Goal: Information Seeking & Learning: Learn about a topic

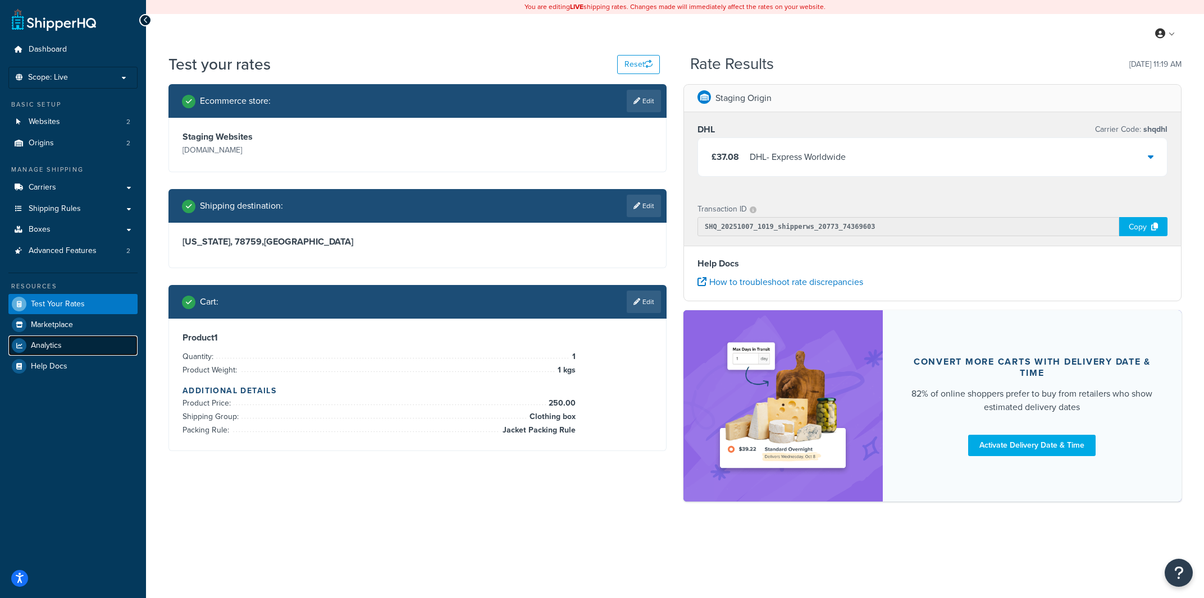
click at [75, 338] on link "Analytics" at bounding box center [72, 346] width 129 height 20
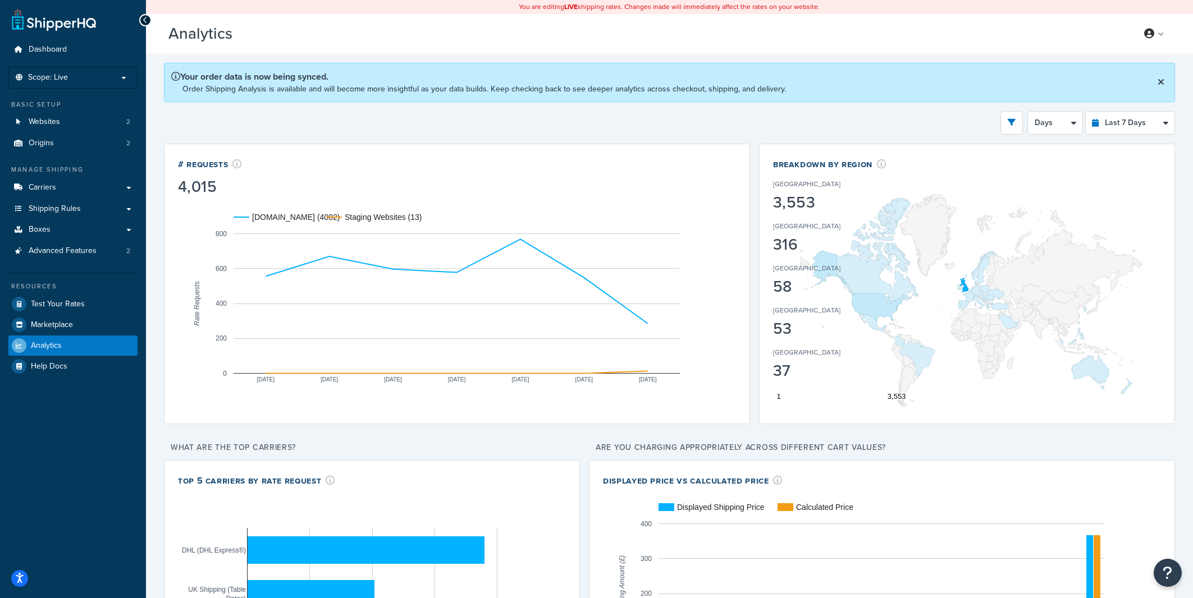
click at [1109, 127] on select "Last 24 Hours Last 7 Days Last 30 Days Last 3 Months Last 6 Months Last 12 Mont…" at bounding box center [1130, 123] width 89 height 22
select select "last_24_hours"
click option "Last 24 Hours" at bounding box center [0, 0] width 0 height 0
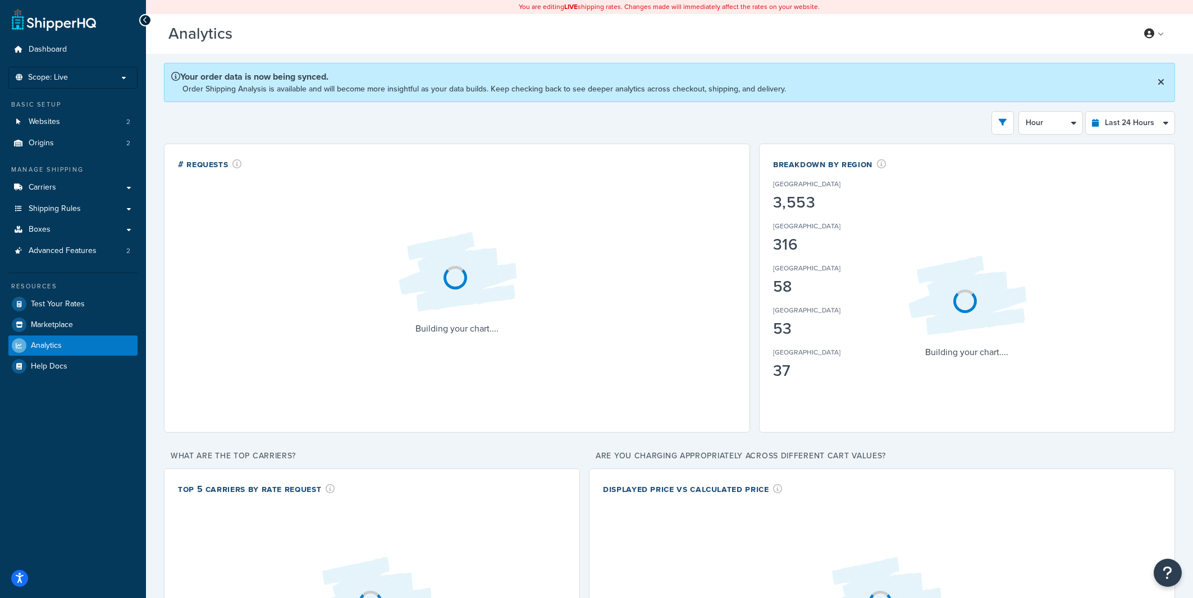
click at [902, 124] on div "Filters Website rider.co.uk Staging Websites Destination United States United K…" at bounding box center [669, 123] width 1011 height 24
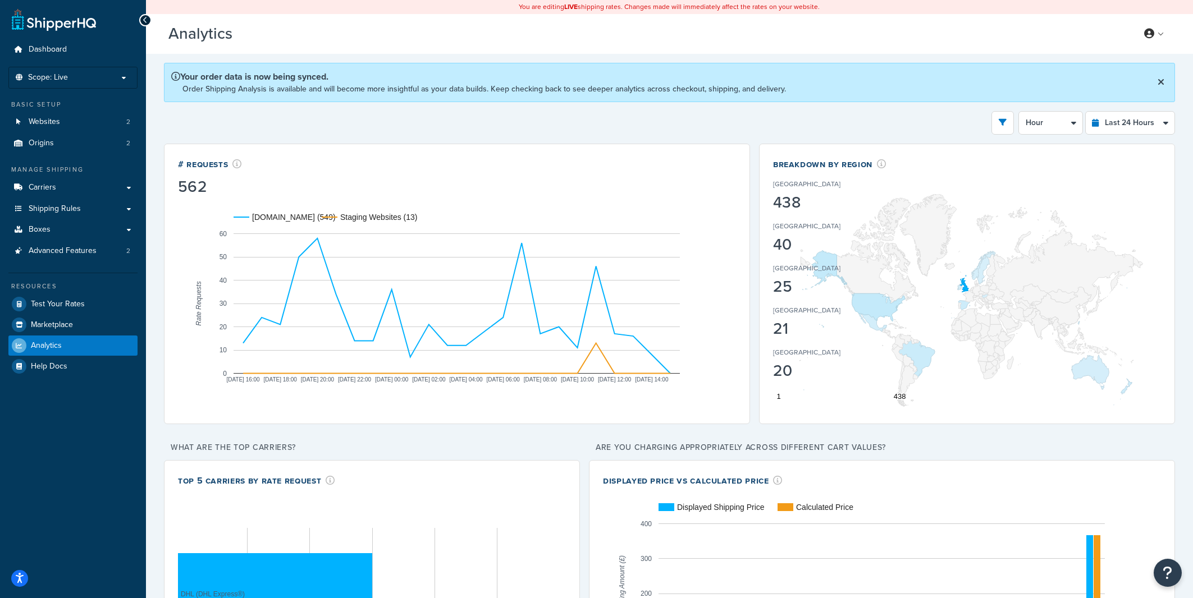
click at [902, 121] on div "Filters Website rider.co.uk Staging Websites Destination United States United K…" at bounding box center [669, 123] width 1011 height 24
click at [1019, 112] on select "Hour 30 Minutes 15 Minutes 5 Minutes" at bounding box center [1050, 123] width 63 height 22
select select "30m"
click option "30 Minutes" at bounding box center [0, 0] width 0 height 0
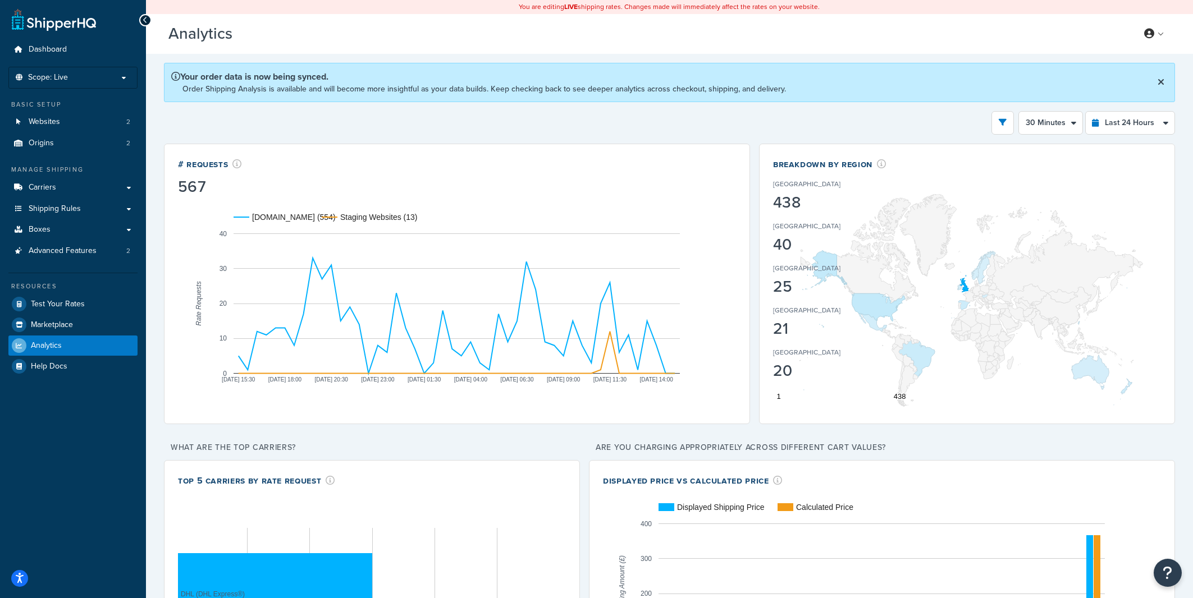
click at [739, 125] on div "Filters Website rider.co.uk Staging Websites Destination United States United K…" at bounding box center [669, 123] width 1011 height 24
click at [652, 122] on div "Filters Website rider.co.uk Staging Websites Destination United States United K…" at bounding box center [669, 123] width 1011 height 24
click at [738, 129] on div "Filters Website rider.co.uk Staging Websites Destination United States United K…" at bounding box center [669, 123] width 1011 height 24
click at [71, 128] on link "Websites 2" at bounding box center [72, 122] width 129 height 21
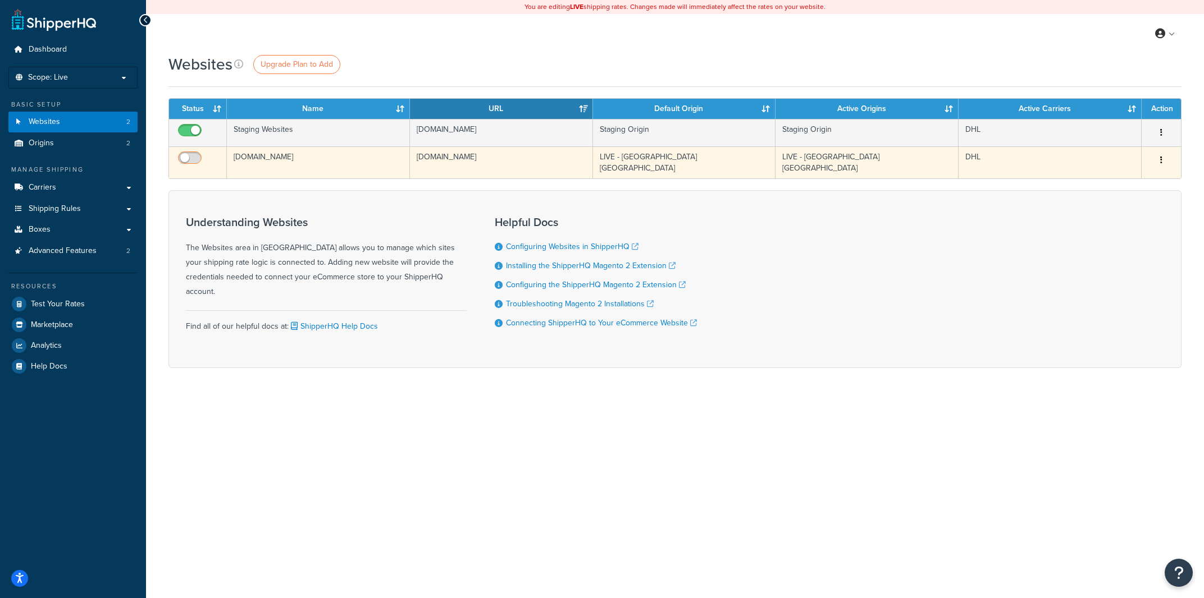
click at [189, 158] on input "checkbox" at bounding box center [191, 161] width 31 height 14
checkbox input "true"
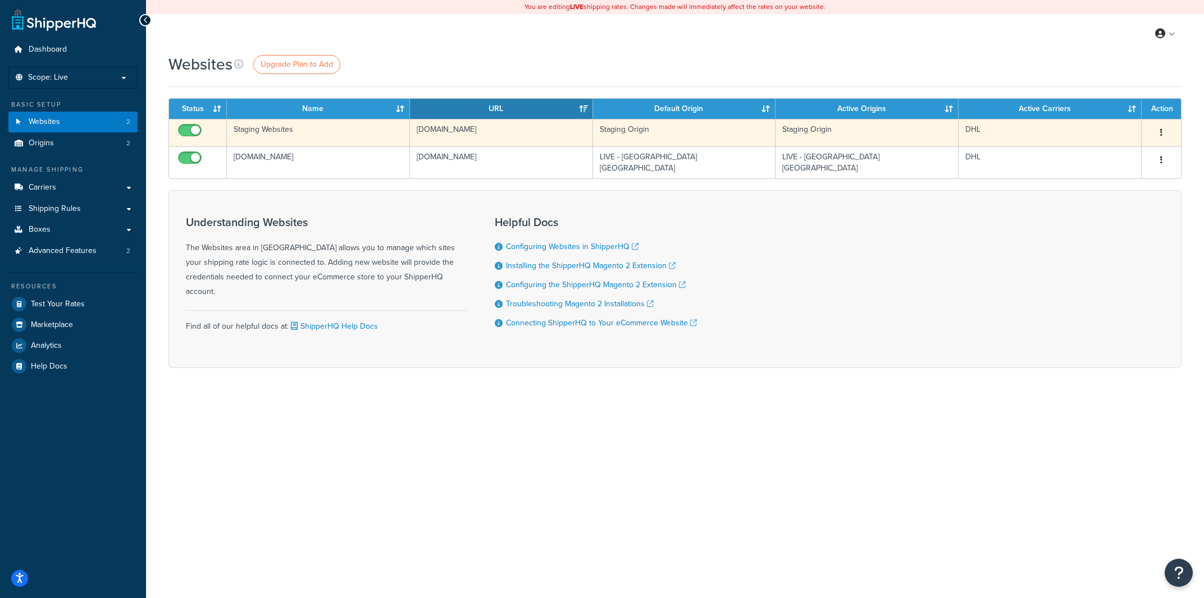
click at [197, 135] on input "checkbox" at bounding box center [191, 133] width 31 height 14
checkbox input "false"
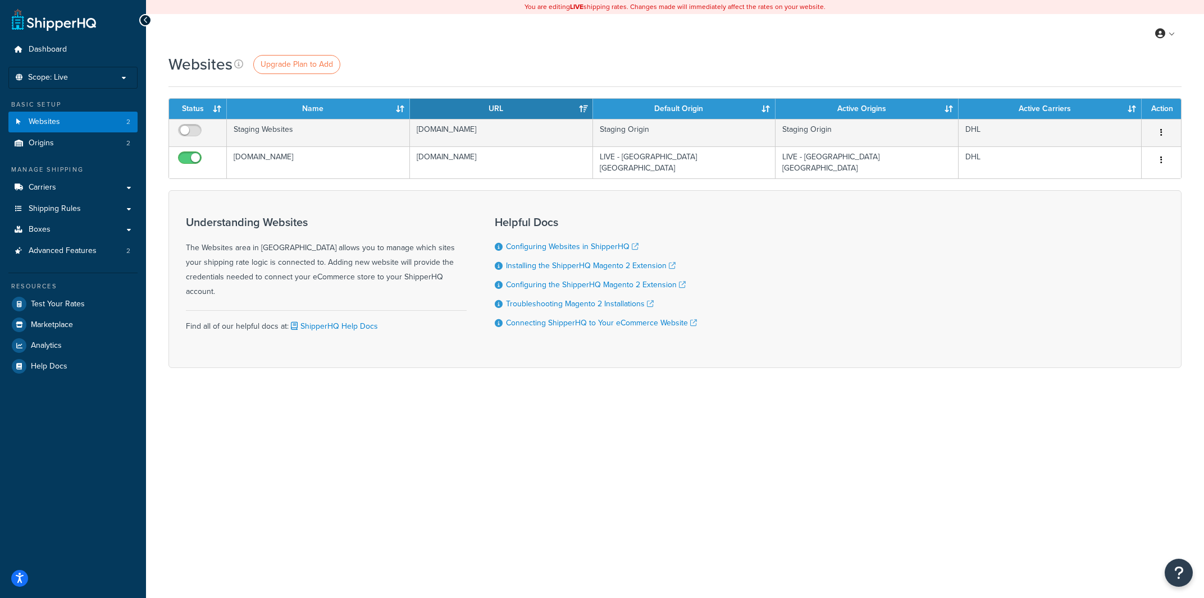
click at [163, 147] on div "Websites Upgrade Plan to Add Contact Us Send Us A Message Contact Information N…" at bounding box center [675, 230] width 1058 height 354
click at [60, 336] on link "Analytics" at bounding box center [72, 346] width 129 height 20
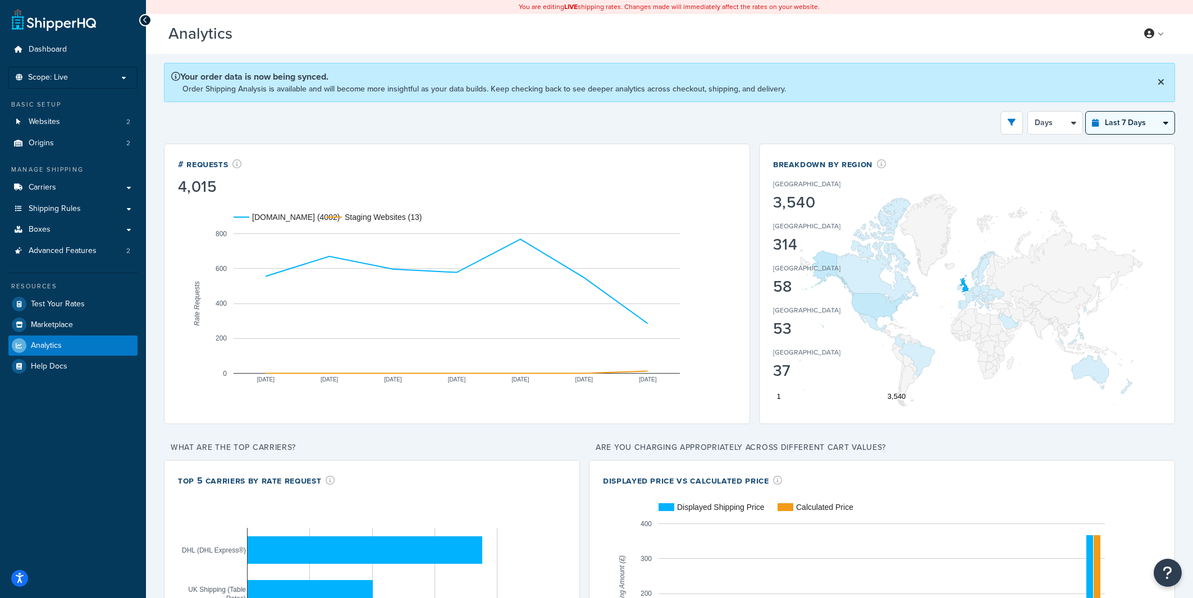
click at [1028, 112] on select "Days 12 Hours 6 Hours" at bounding box center [1055, 123] width 54 height 22
click at [1086, 112] on select "Last 24 Hours Last 7 Days Last 30 Days Last 3 Months Last 6 Months Last 12 Mont…" at bounding box center [1130, 123] width 89 height 22
select select "last_24_hours"
click option "Last 24 Hours" at bounding box center [0, 0] width 0 height 0
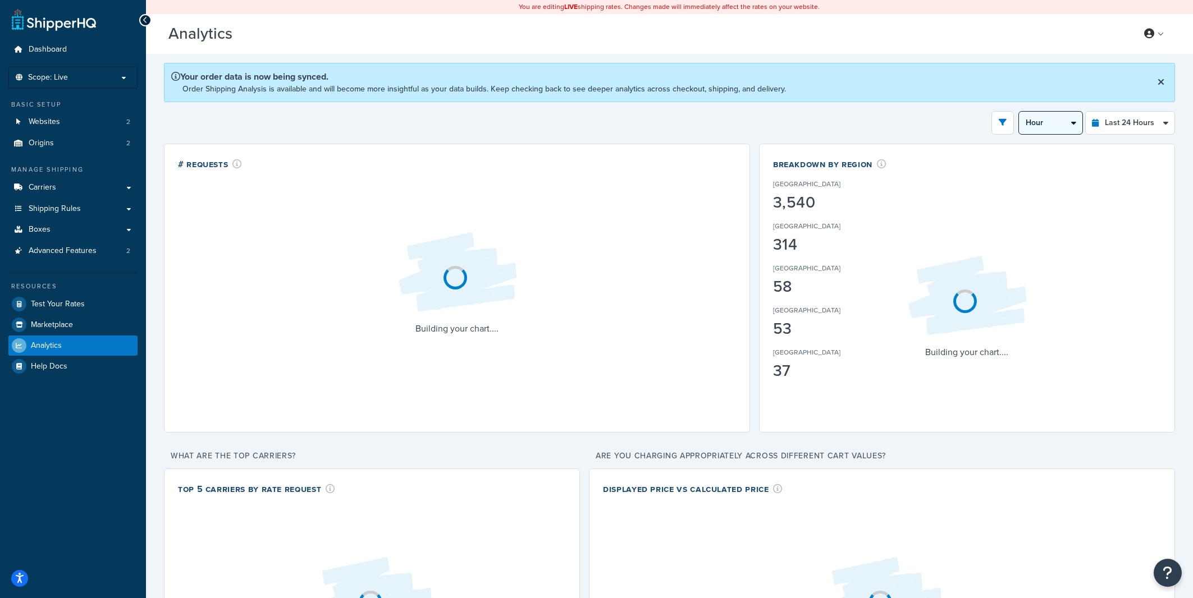
click at [1019, 112] on select "Hour 30 Minutes 15 Minutes 5 Minutes" at bounding box center [1050, 123] width 63 height 22
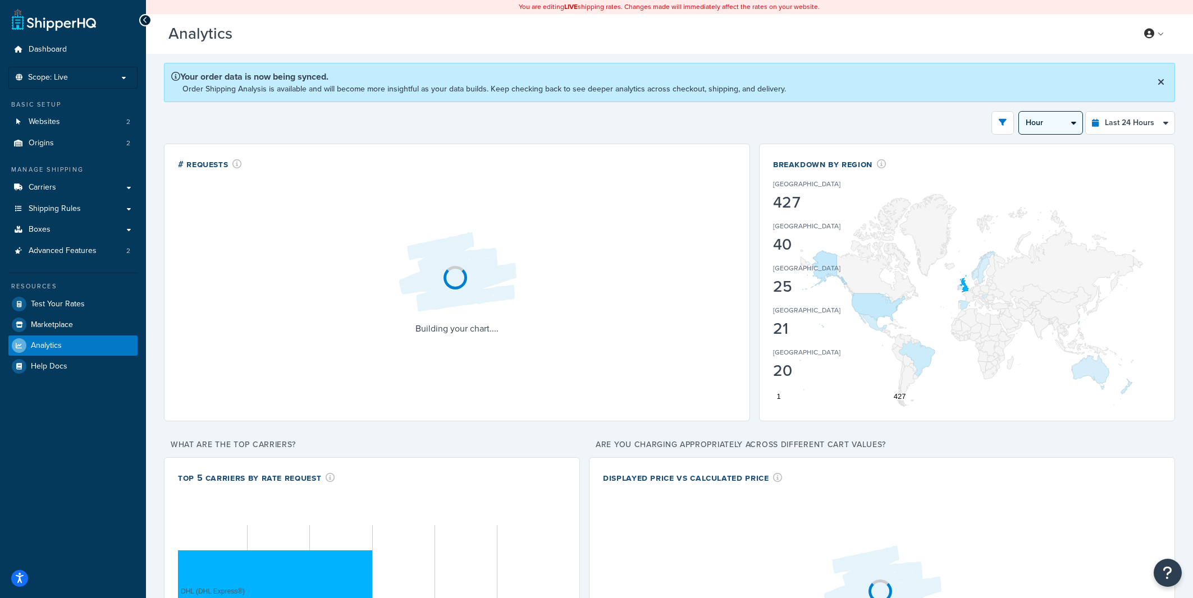
click option "30 Minutes" at bounding box center [0, 0] width 0 height 0
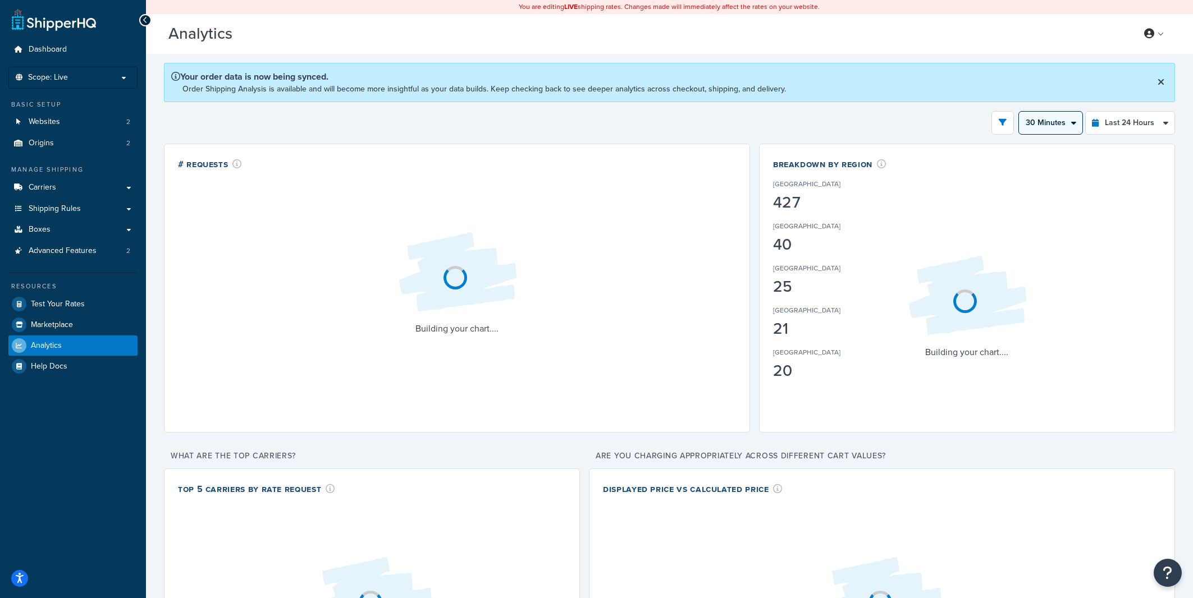
click at [1019, 112] on select "Hour 30 Minutes 15 Minutes 5 Minutes" at bounding box center [1050, 123] width 63 height 22
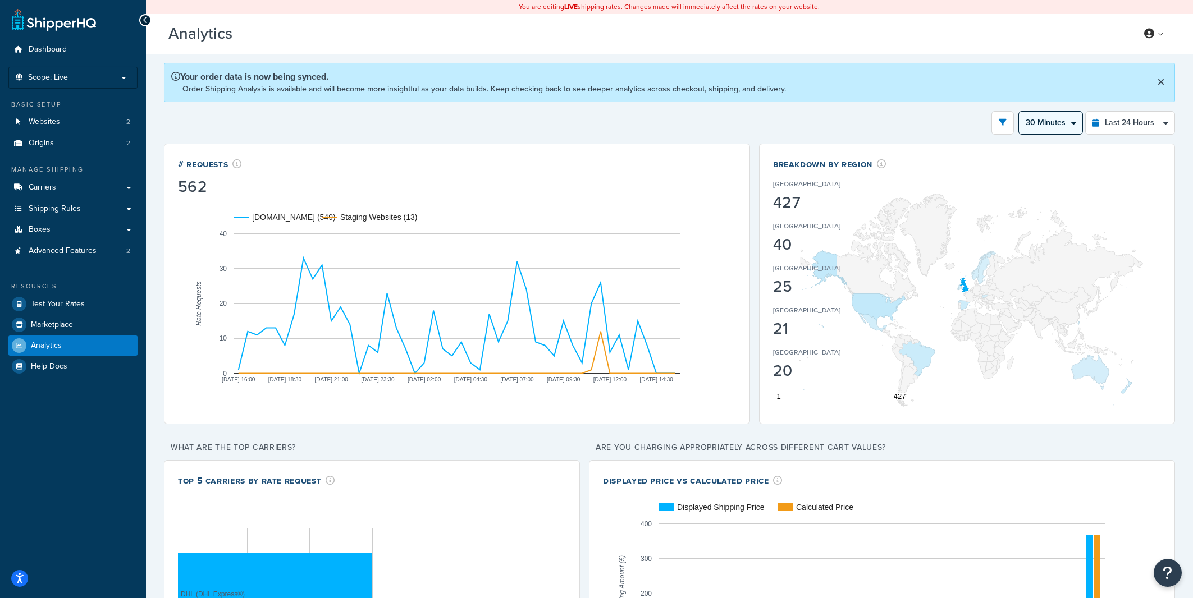
click option "5 Minutes" at bounding box center [0, 0] width 0 height 0
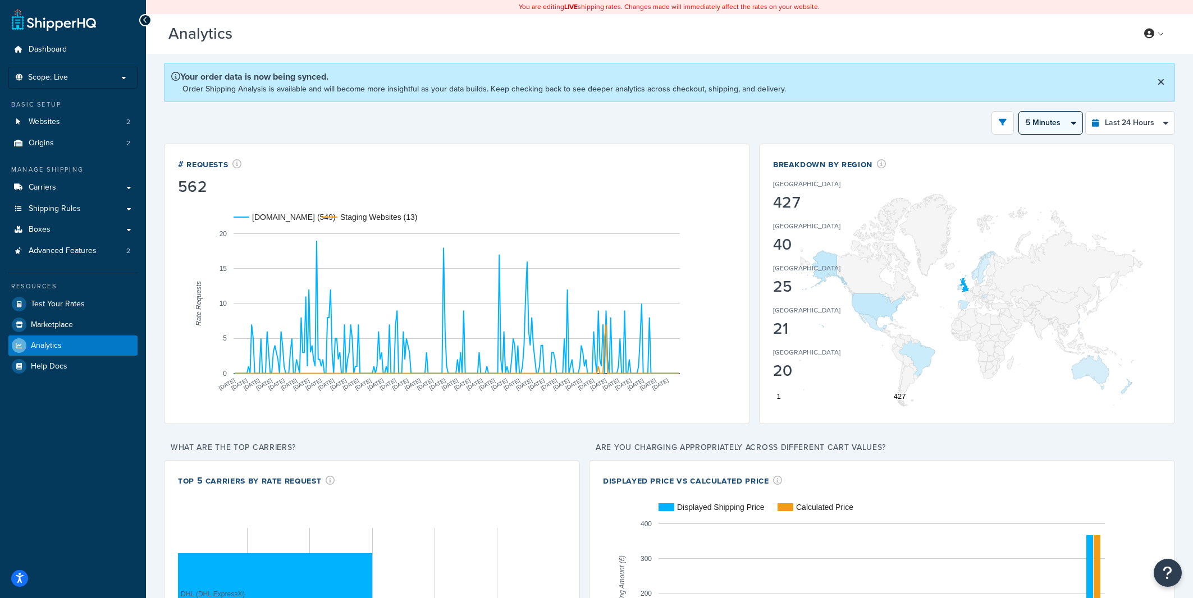
click at [1019, 112] on select "Hour 30 Minutes 15 Minutes 5 Minutes" at bounding box center [1050, 123] width 63 height 22
click option "15 Minutes" at bounding box center [0, 0] width 0 height 0
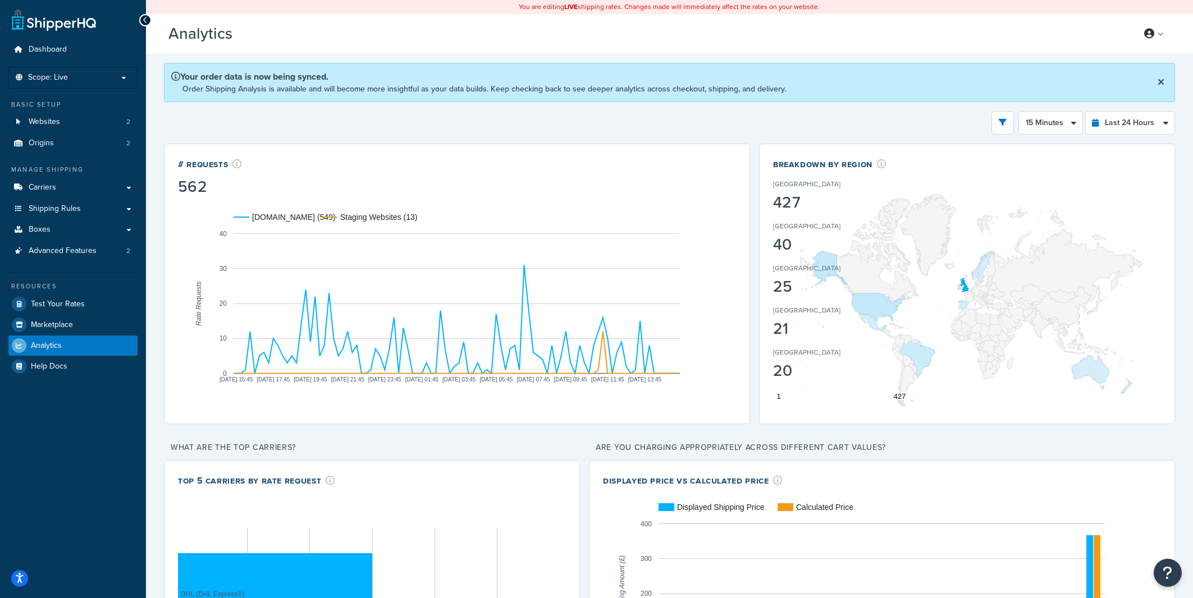
click at [1019, 112] on select "Hour 30 Minutes 15 Minutes 5 Minutes" at bounding box center [1050, 123] width 63 height 22
select select "30m"
click option "30 Minutes" at bounding box center [0, 0] width 0 height 0
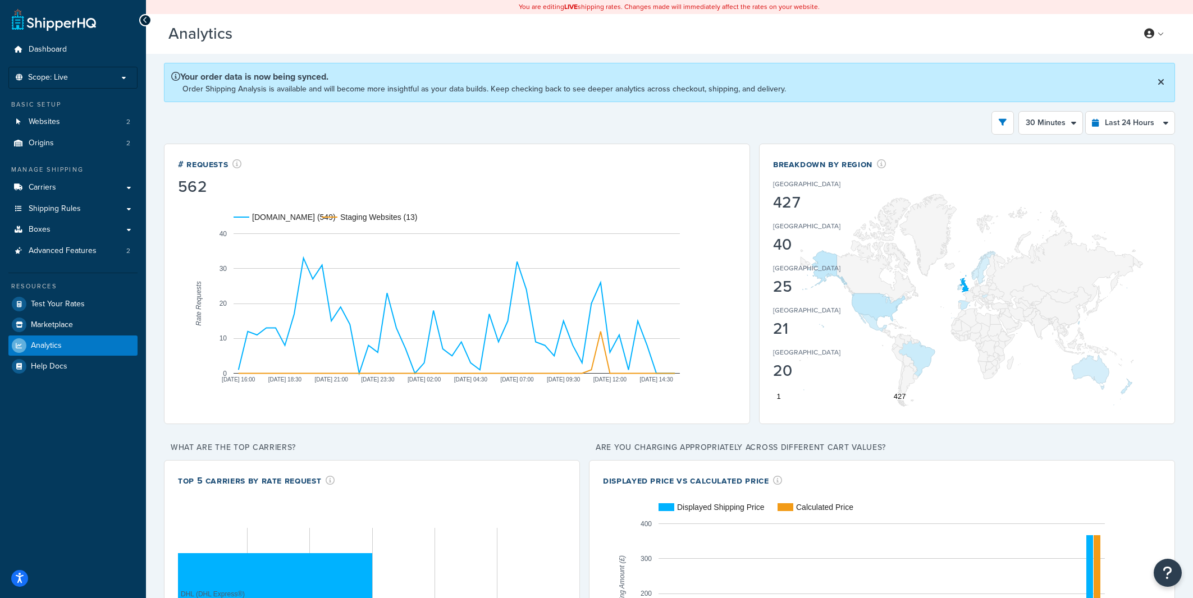
click at [734, 125] on div "Filters Website [DOMAIN_NAME] Staging Websites Destination [GEOGRAPHIC_DATA] [G…" at bounding box center [669, 123] width 1011 height 24
click at [678, 121] on div "Filters Website [DOMAIN_NAME] Staging Websites Destination [GEOGRAPHIC_DATA] [G…" at bounding box center [669, 123] width 1011 height 24
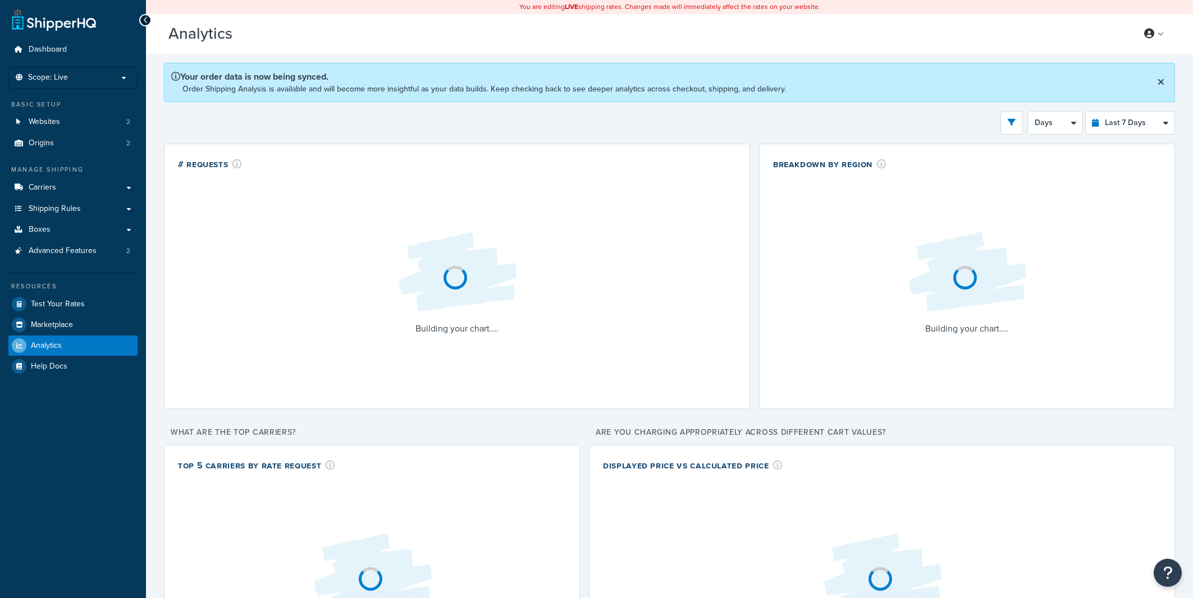
select select "last_7_days"
click at [1028, 112] on select "Days 12 Hours 6 Hours" at bounding box center [1055, 123] width 54 height 22
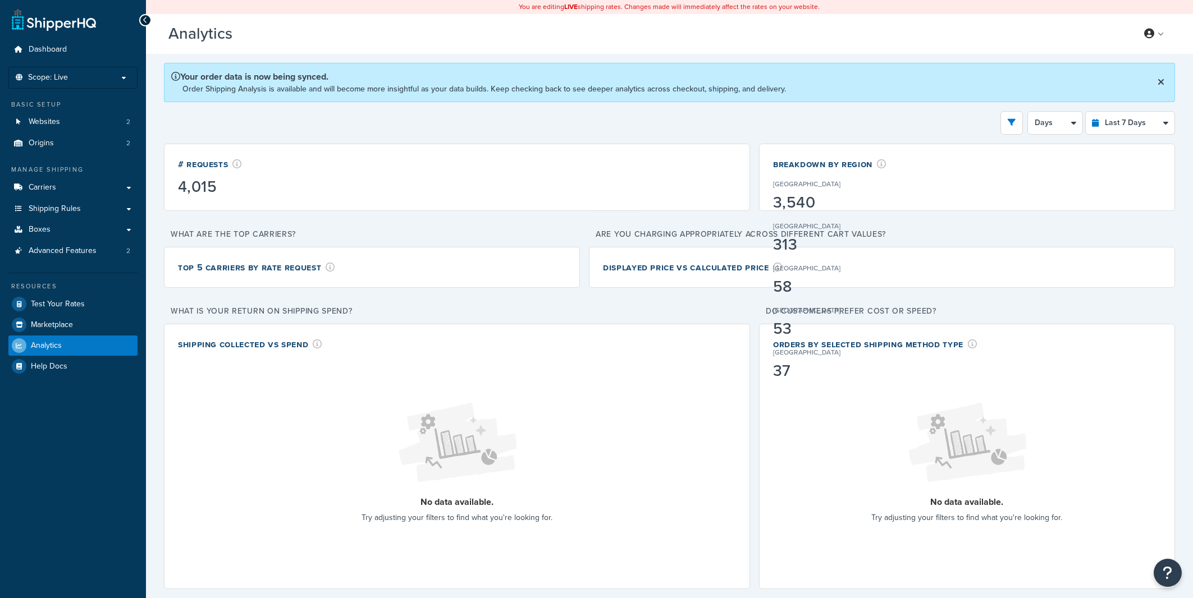
select select "last_24_hours"
click option "Last 24 Hours" at bounding box center [0, 0] width 0 height 0
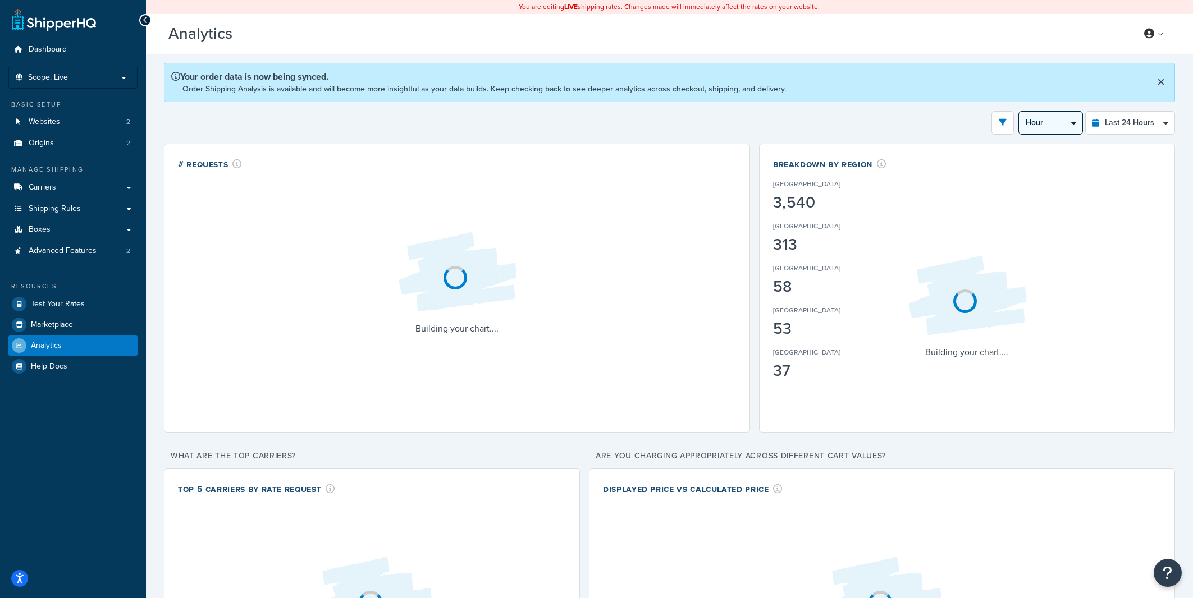
click at [1019, 112] on select "Hour 30 Minutes 15 Minutes 5 Minutes" at bounding box center [1050, 123] width 63 height 22
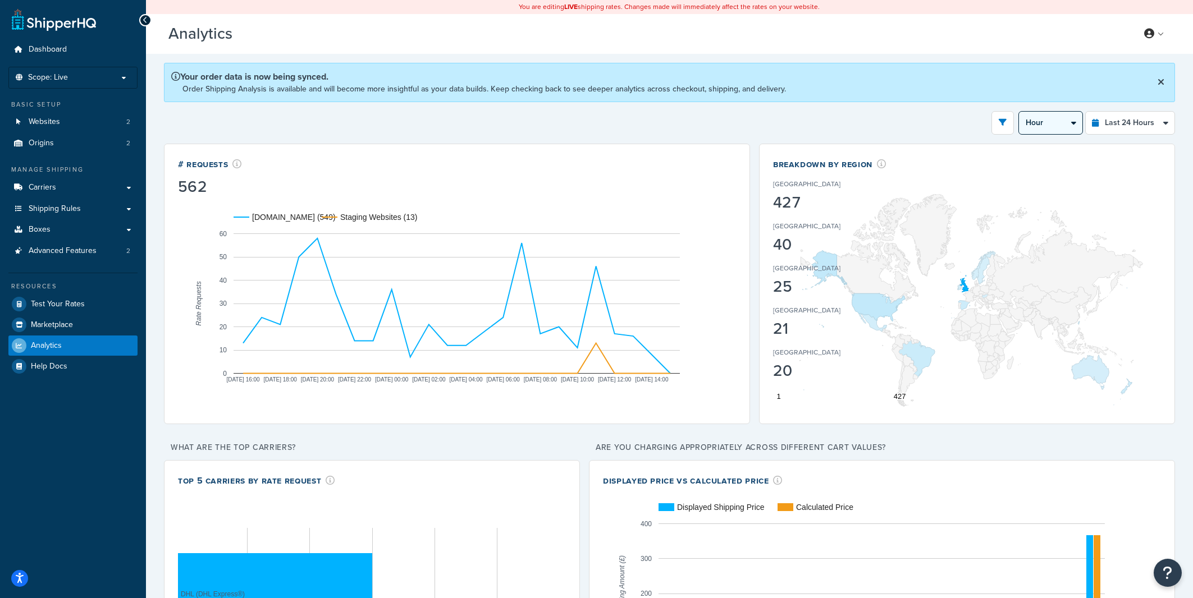
click option "15 Minutes" at bounding box center [0, 0] width 0 height 0
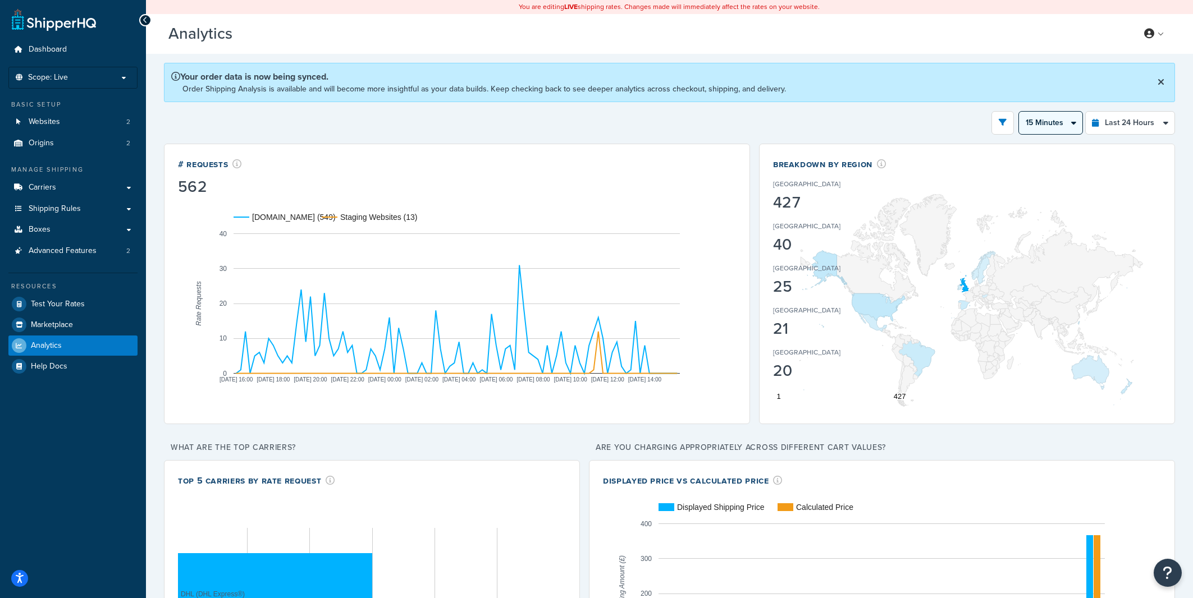
drag, startPoint x: 1041, startPoint y: 136, endPoint x: 1048, endPoint y: 128, distance: 10.4
click at [1019, 112] on select "Hour 30 Minutes 15 Minutes 5 Minutes" at bounding box center [1050, 123] width 63 height 22
select select "5m"
click option "5 Minutes" at bounding box center [0, 0] width 0 height 0
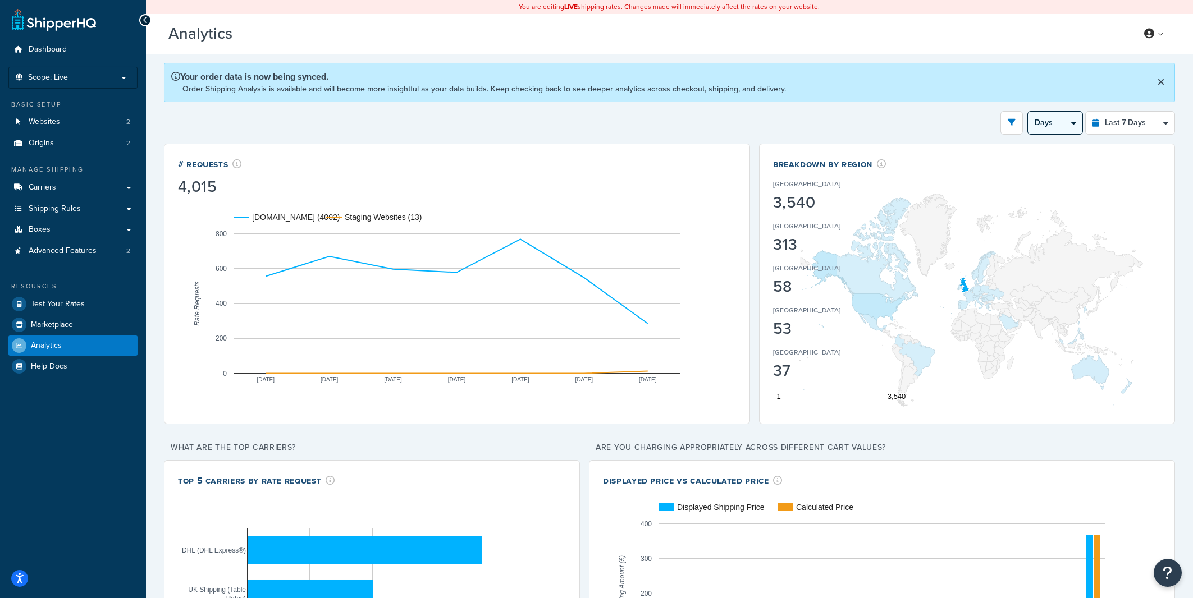
click at [1028, 112] on select "Days 12 Hours 6 Hours" at bounding box center [1055, 123] width 54 height 22
click at [1086, 112] on select "Last 24 Hours Last 7 Days Last 30 Days Last 3 Months Last 6 Months Last 12 Mont…" at bounding box center [1130, 123] width 89 height 22
select select "last_24_hours"
click option "Last 24 Hours" at bounding box center [0, 0] width 0 height 0
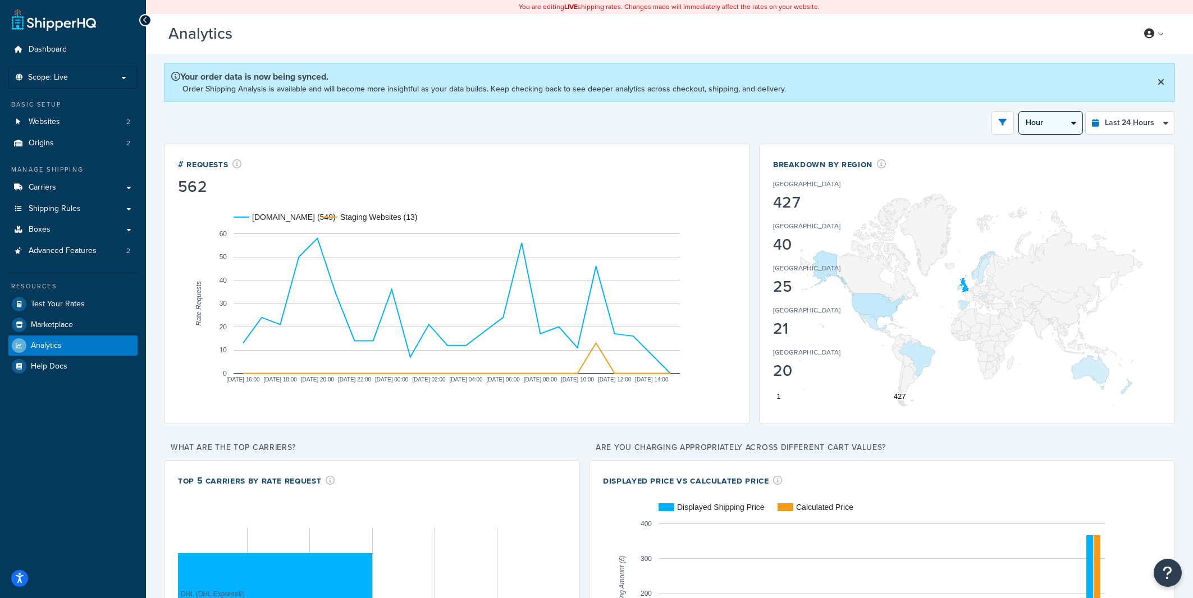
click at [1019, 112] on select "Hour 30 Minutes 15 Minutes 5 Minutes" at bounding box center [1050, 123] width 63 height 22
click option "5 Minutes" at bounding box center [0, 0] width 0 height 0
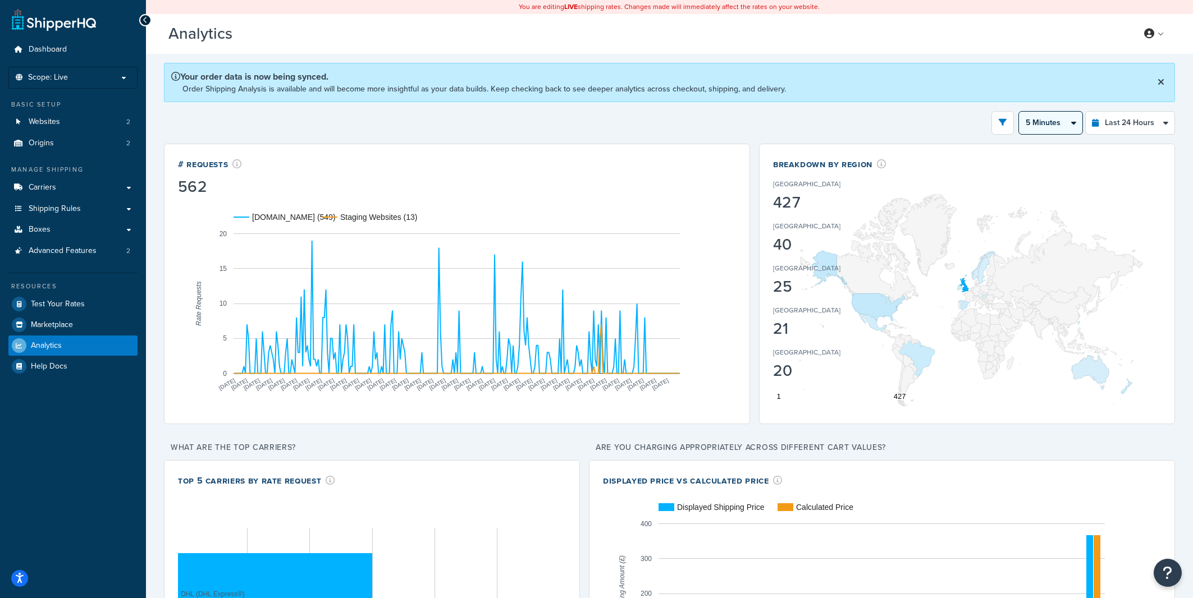
click at [1019, 112] on select "Hour 30 Minutes 15 Minutes 5 Minutes" at bounding box center [1050, 123] width 63 height 22
click option "Hour" at bounding box center [0, 0] width 0 height 0
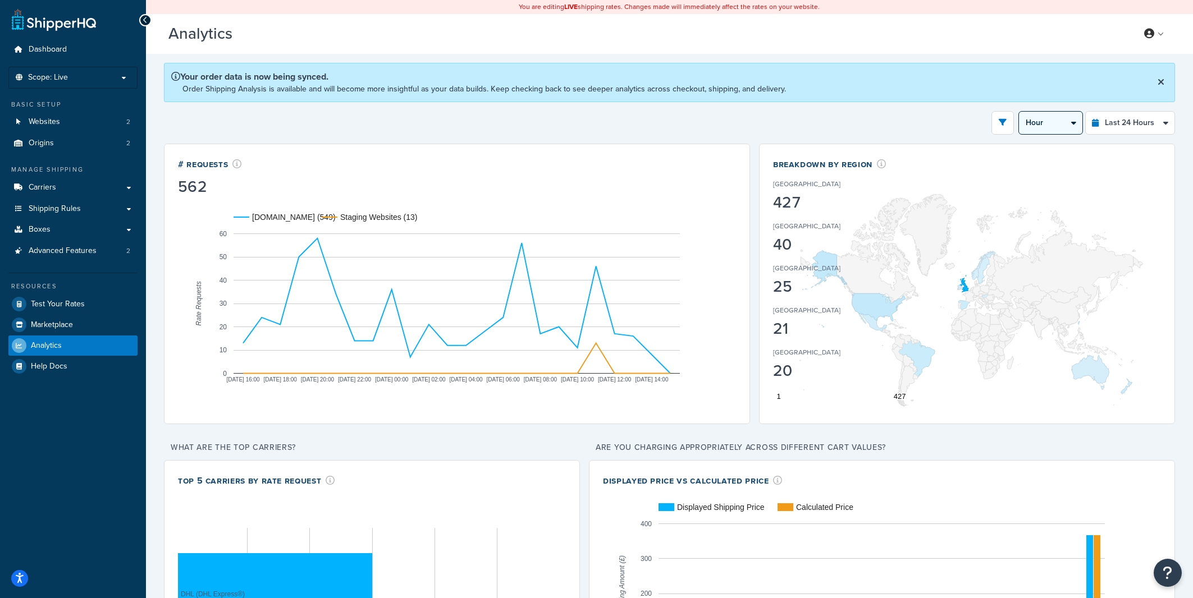
click at [1019, 112] on select "Hour 30 Minutes 15 Minutes 5 Minutes" at bounding box center [1050, 123] width 63 height 22
select select "30m"
click option "30 Minutes" at bounding box center [0, 0] width 0 height 0
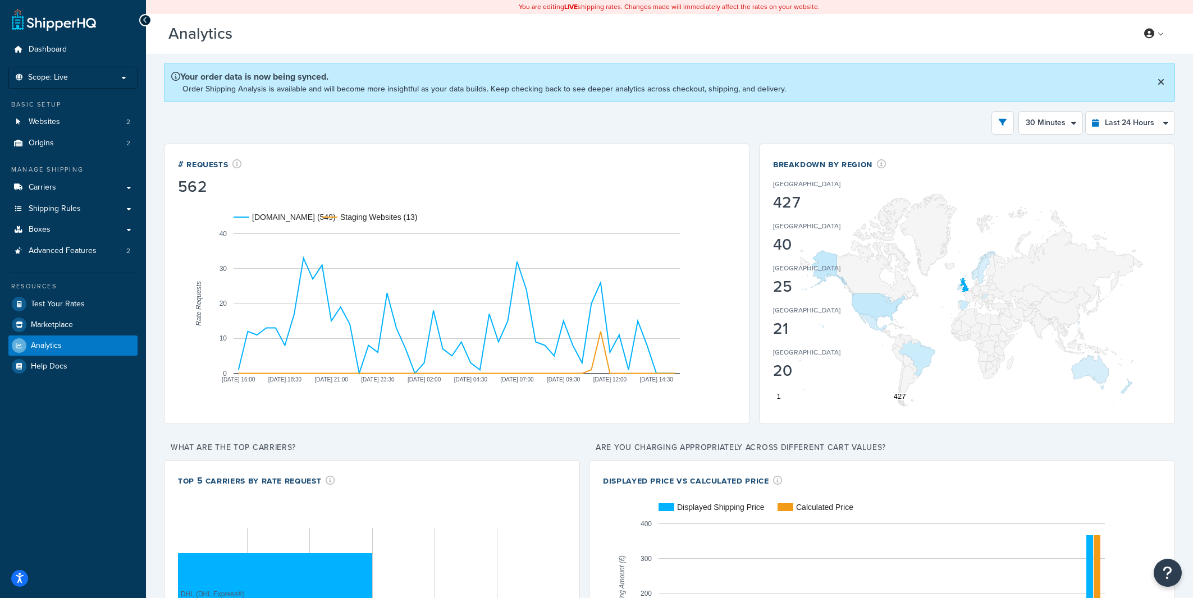
click at [645, 126] on div "Filters Website rider.co.uk Staging Websites Destination United States United K…" at bounding box center [669, 123] width 1011 height 24
drag, startPoint x: 649, startPoint y: 126, endPoint x: 655, endPoint y: 127, distance: 5.9
click at [649, 127] on div "Filters Website rider.co.uk Staging Websites Destination United States United K…" at bounding box center [669, 123] width 1011 height 24
click at [659, 121] on div "Filters Website rider.co.uk Staging Websites Destination United States United K…" at bounding box center [669, 123] width 1011 height 24
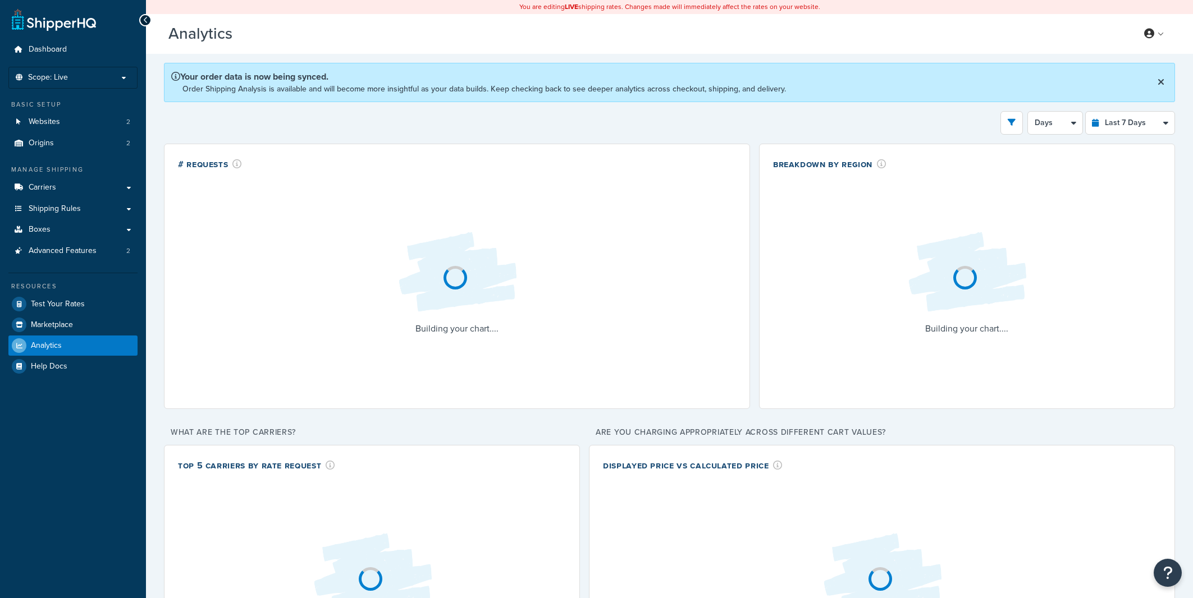
click at [1086, 112] on select "Last 24 Hours Last 7 Days Last 30 Days Last 3 Months Last 6 Months Last 12 Mont…" at bounding box center [1130, 123] width 89 height 22
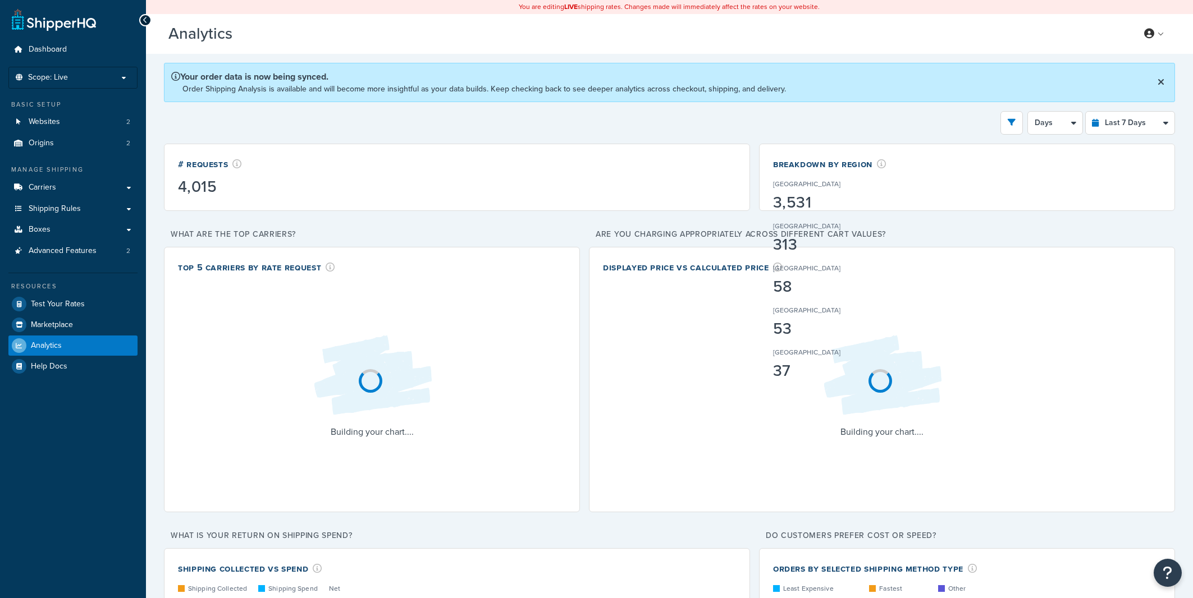
select select "last_24_hours"
click option "Last 24 Hours" at bounding box center [0, 0] width 0 height 0
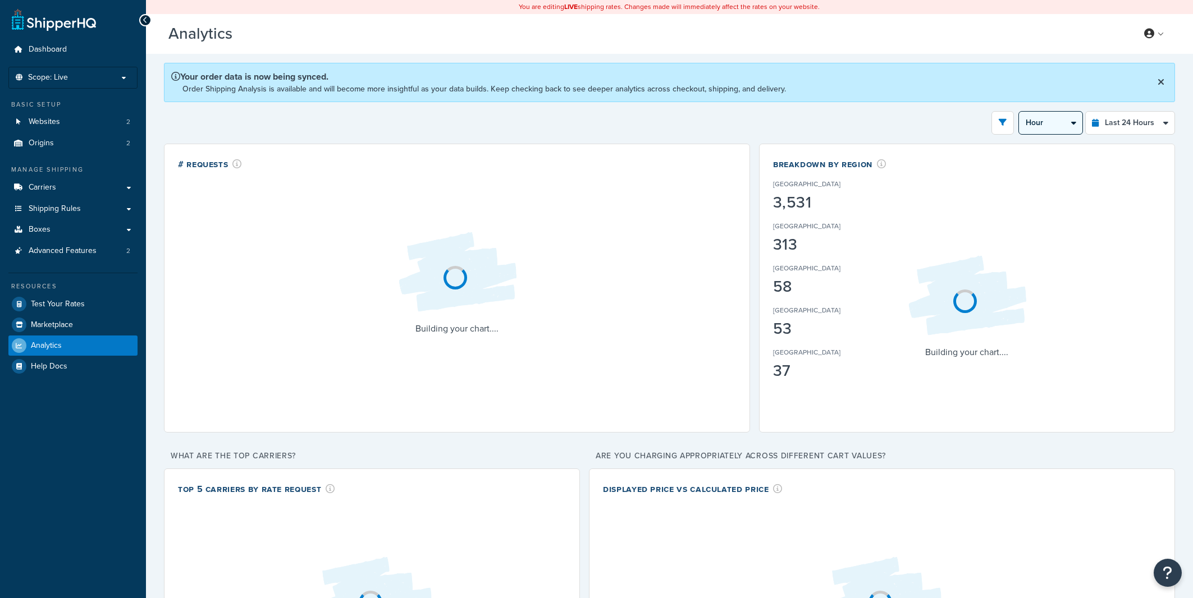
click at [1019, 112] on select "Hour 30 Minutes 15 Minutes 5 Minutes" at bounding box center [1050, 123] width 63 height 22
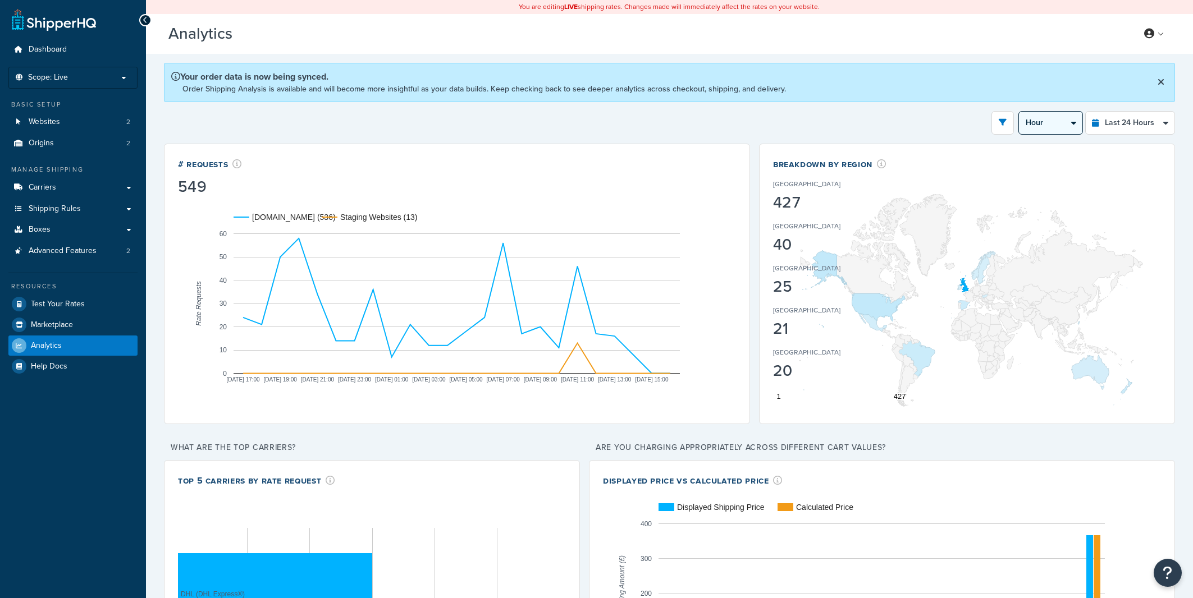
click option "5 Minutes" at bounding box center [0, 0] width 0 height 0
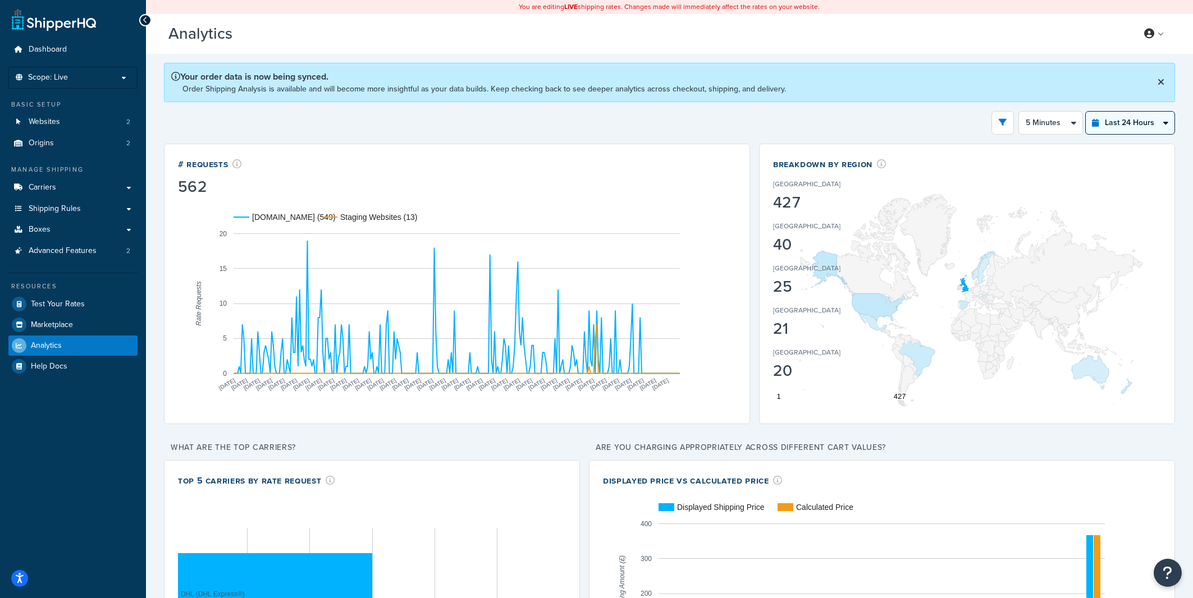
click at [1086, 112] on select "Last 24 Hours Last 7 Days Last 30 Days Last 3 Months Last 6 Months Last 12 Mont…" at bounding box center [1130, 123] width 89 height 22
click at [1019, 112] on select "Hour 30 Minutes 15 Minutes 5 Minutes" at bounding box center [1050, 123] width 63 height 22
click option "30 Minutes" at bounding box center [0, 0] width 0 height 0
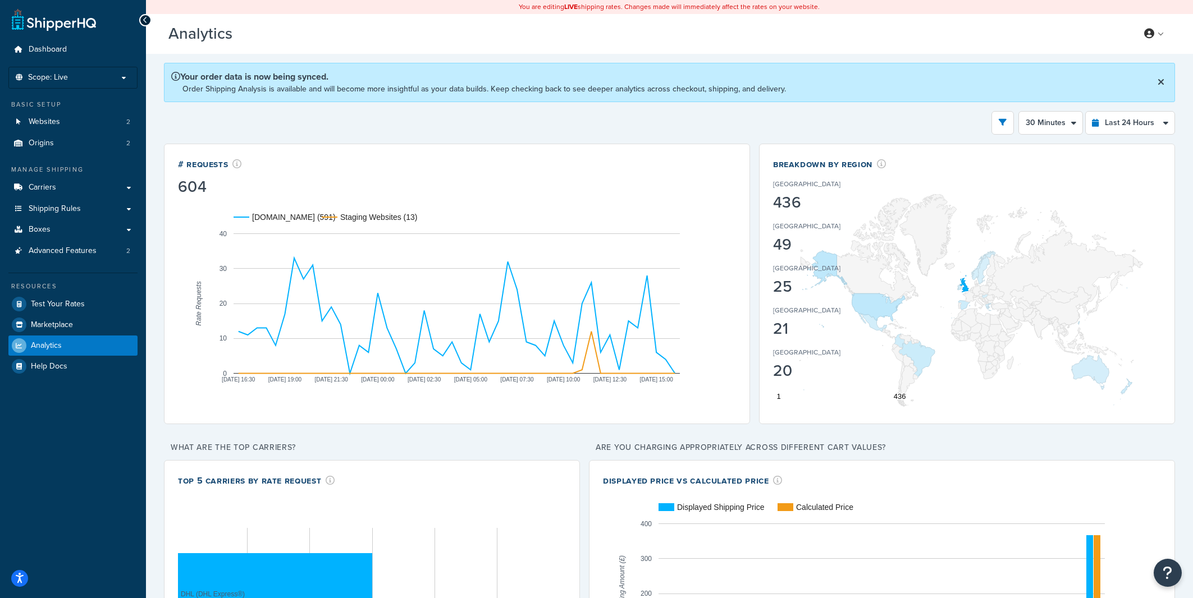
click at [1019, 112] on select "Hour 30 Minutes 15 Minutes 5 Minutes" at bounding box center [1050, 123] width 63 height 22
click option "15 Minutes" at bounding box center [0, 0] width 0 height 0
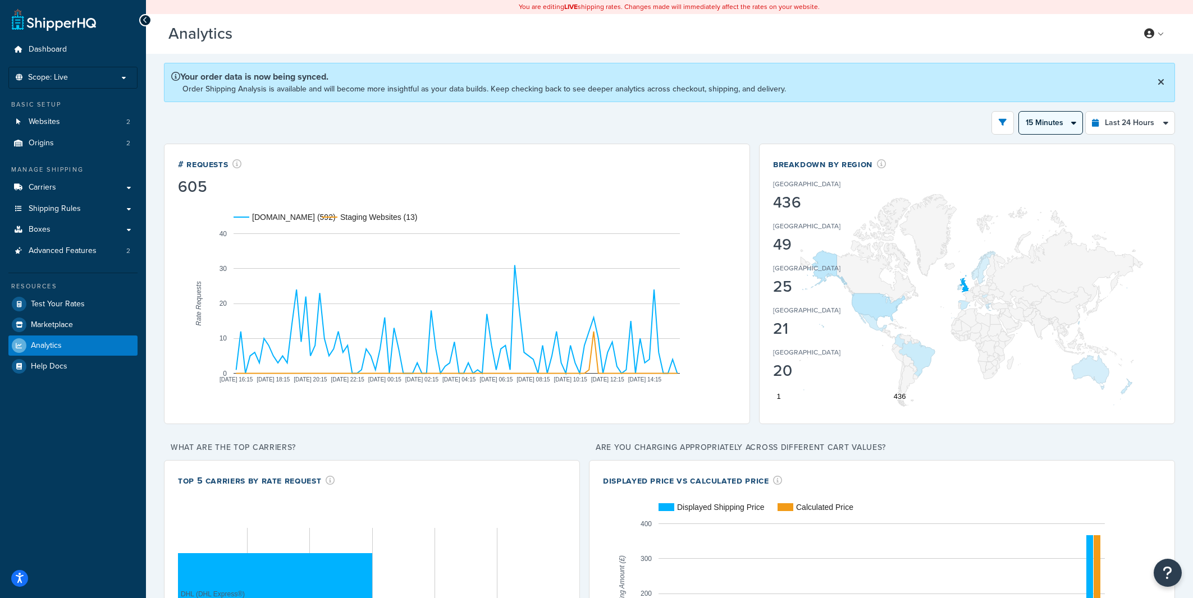
click at [1019, 112] on select "Hour 30 Minutes 15 Minutes 5 Minutes" at bounding box center [1050, 123] width 63 height 22
click option "Hour" at bounding box center [0, 0] width 0 height 0
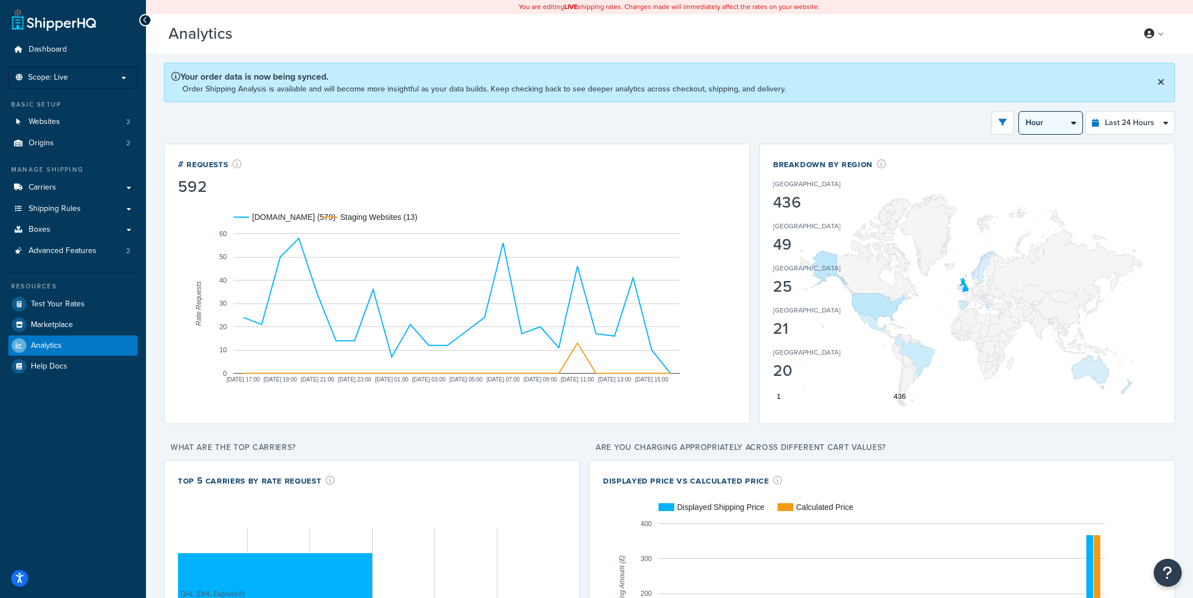
click at [1019, 112] on select "Hour 30 Minutes 15 Minutes 5 Minutes" at bounding box center [1050, 123] width 63 height 22
click option "30 Minutes" at bounding box center [0, 0] width 0 height 0
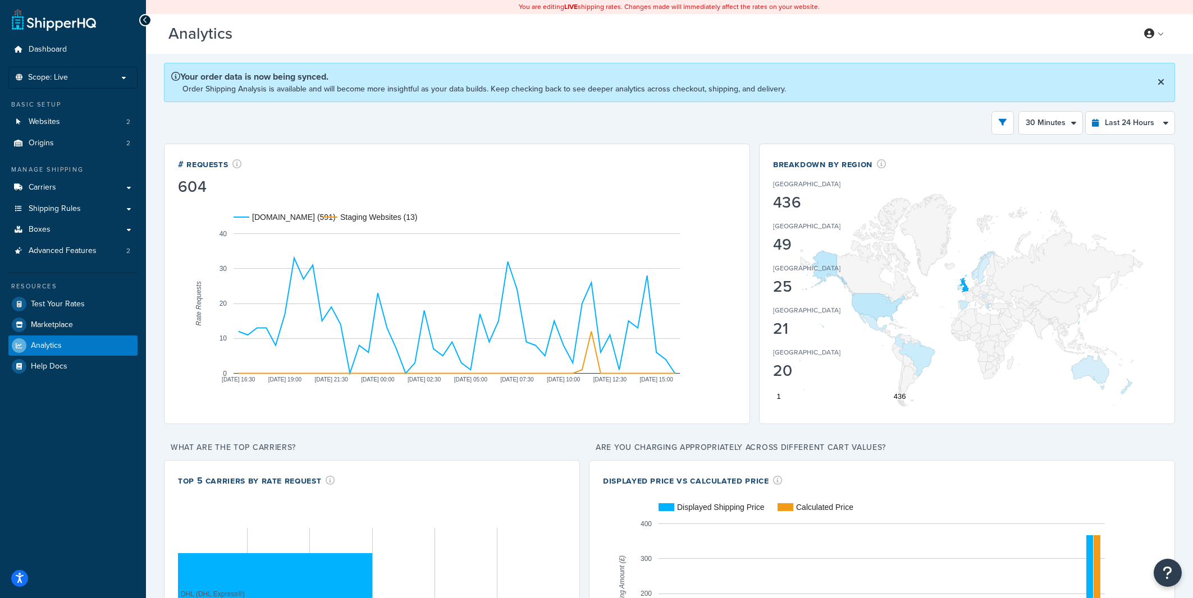
click option "Hour" at bounding box center [0, 0] width 0 height 0
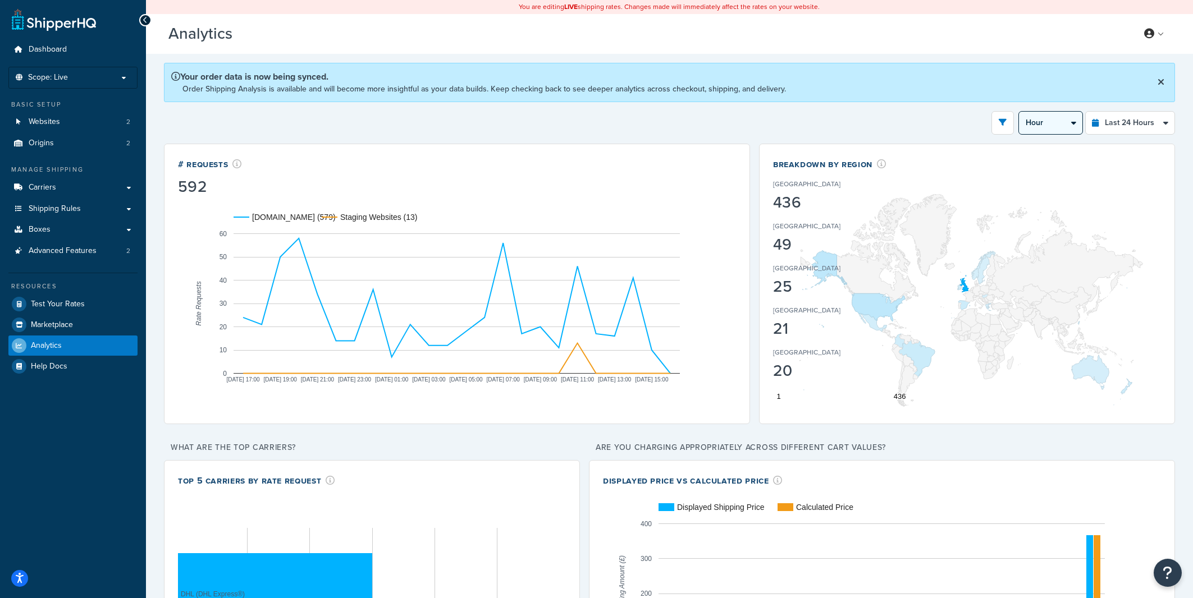
click at [1019, 112] on select "Hour 30 Minutes 15 Minutes 5 Minutes" at bounding box center [1050, 123] width 63 height 22
click option "30 Minutes" at bounding box center [0, 0] width 0 height 0
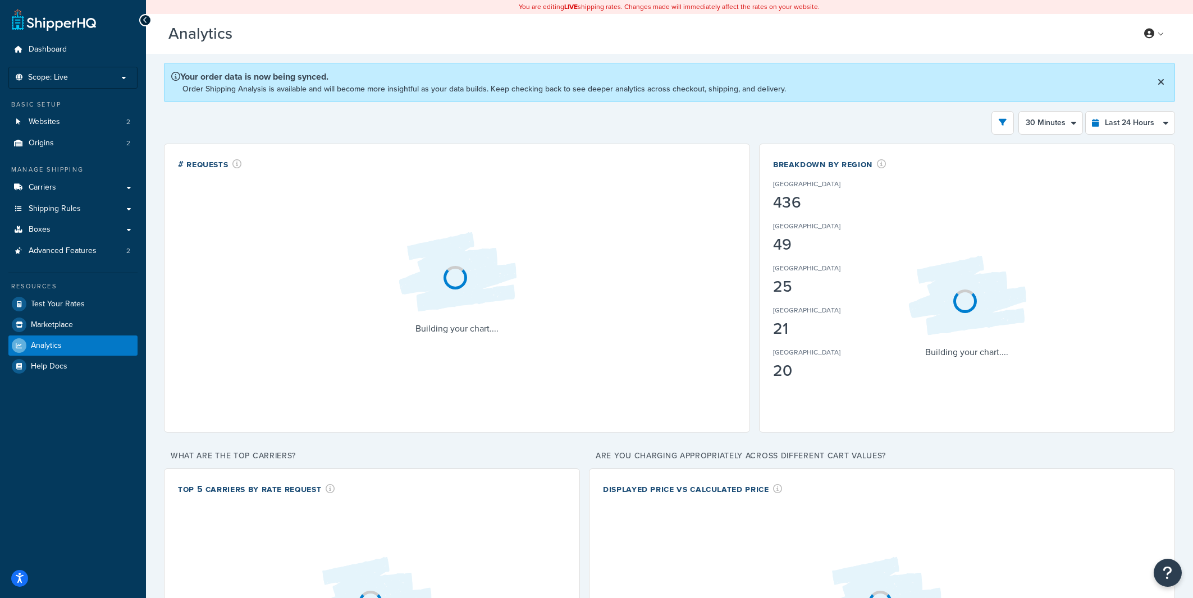
drag, startPoint x: 1054, startPoint y: 136, endPoint x: 1054, endPoint y: 152, distance: 15.7
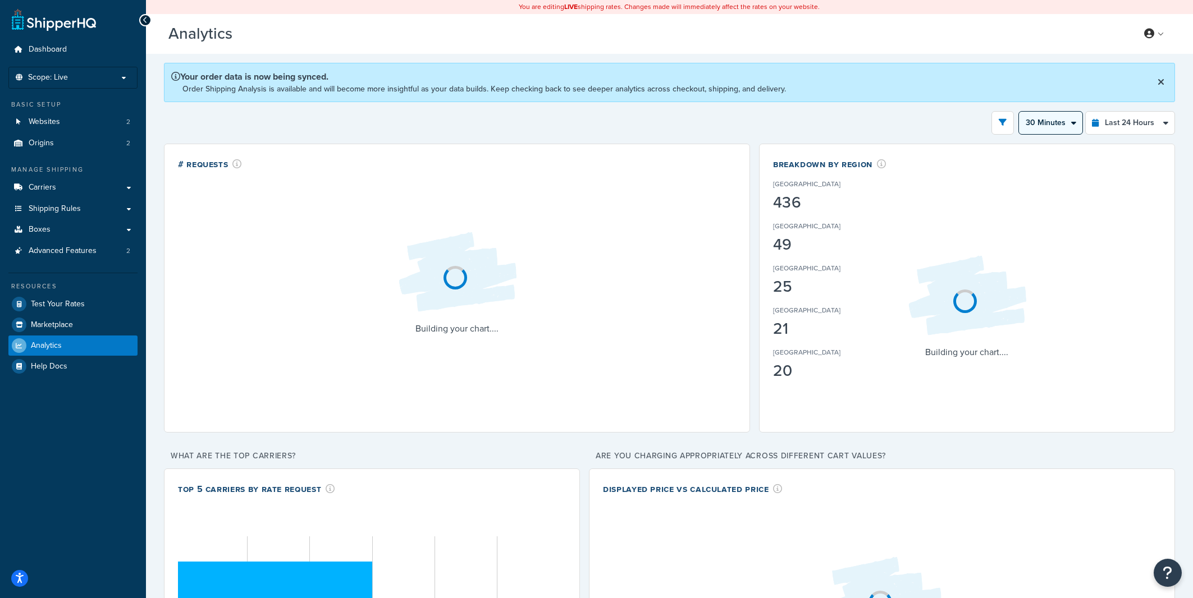
click at [1019, 112] on select "Hour 30 Minutes 15 Minutes 5 Minutes" at bounding box center [1050, 123] width 63 height 22
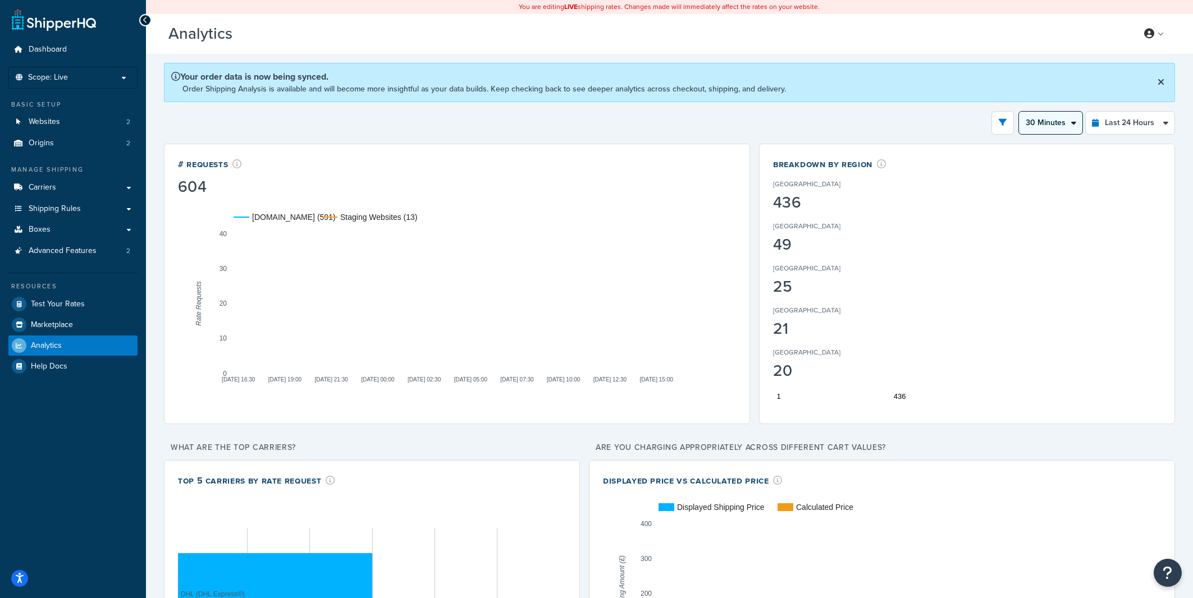
click option "5 Minutes" at bounding box center [0, 0] width 0 height 0
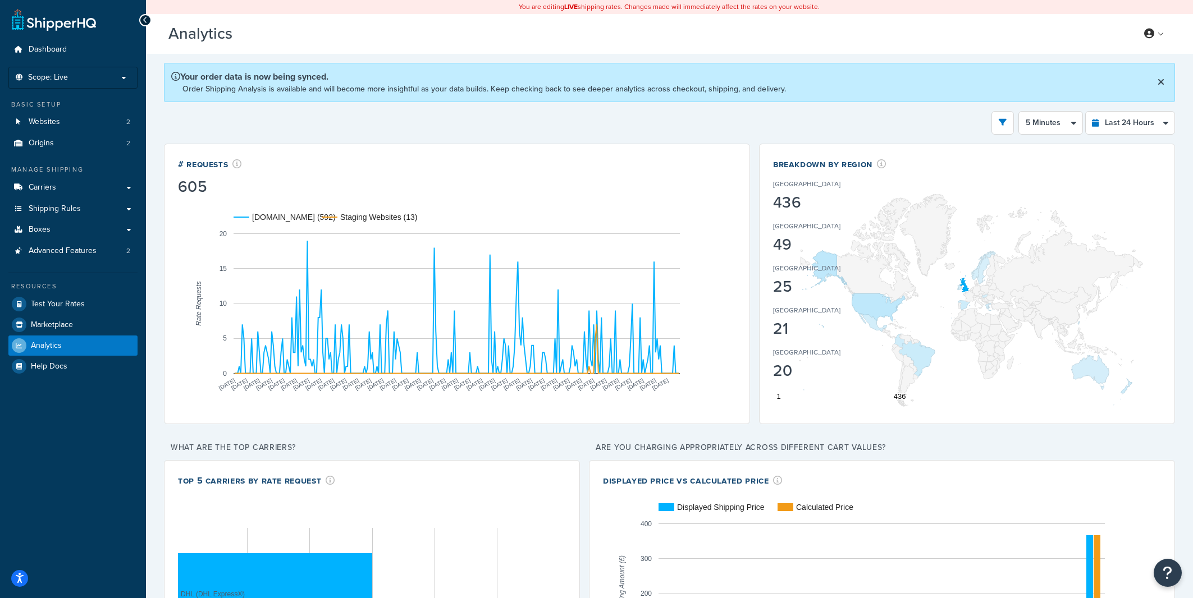
select select "15m"
click option "15 Minutes" at bounding box center [0, 0] width 0 height 0
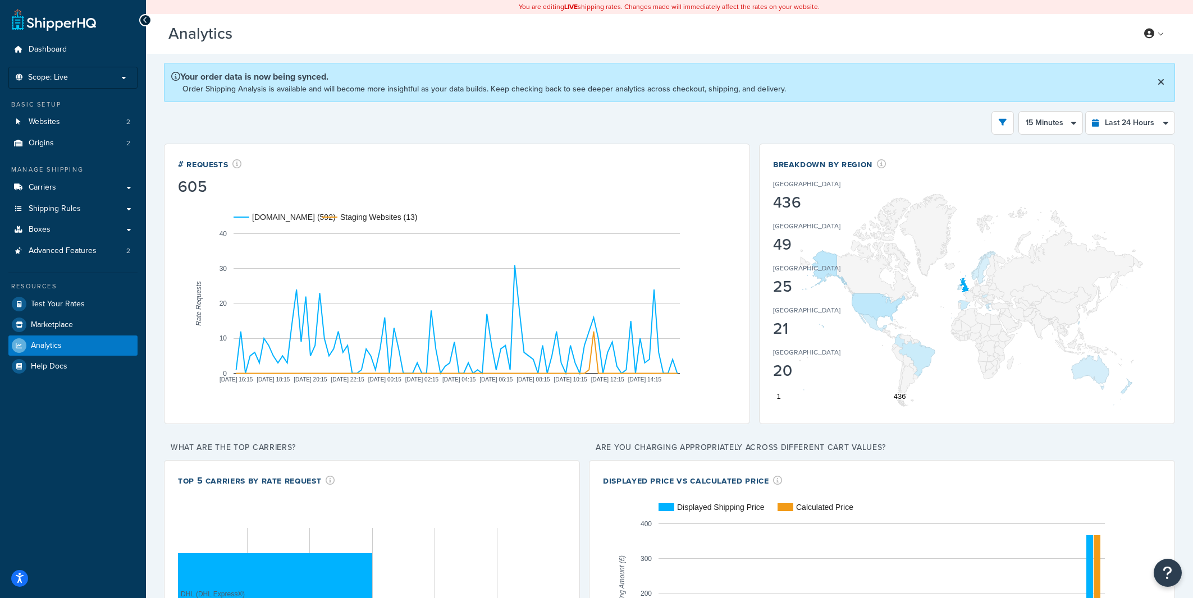
click at [683, 123] on div "Filters Website rider.co.uk Staging Websites Destination United States United K…" at bounding box center [669, 123] width 1011 height 24
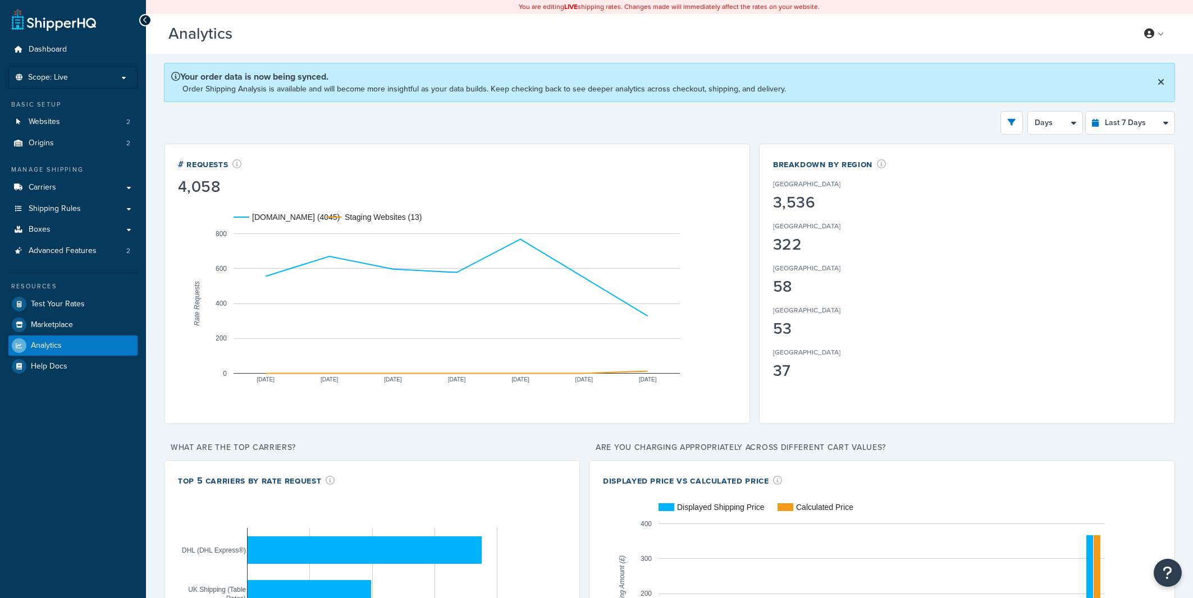
select select "last_24_hours"
click option "Last 24 Hours" at bounding box center [0, 0] width 0 height 0
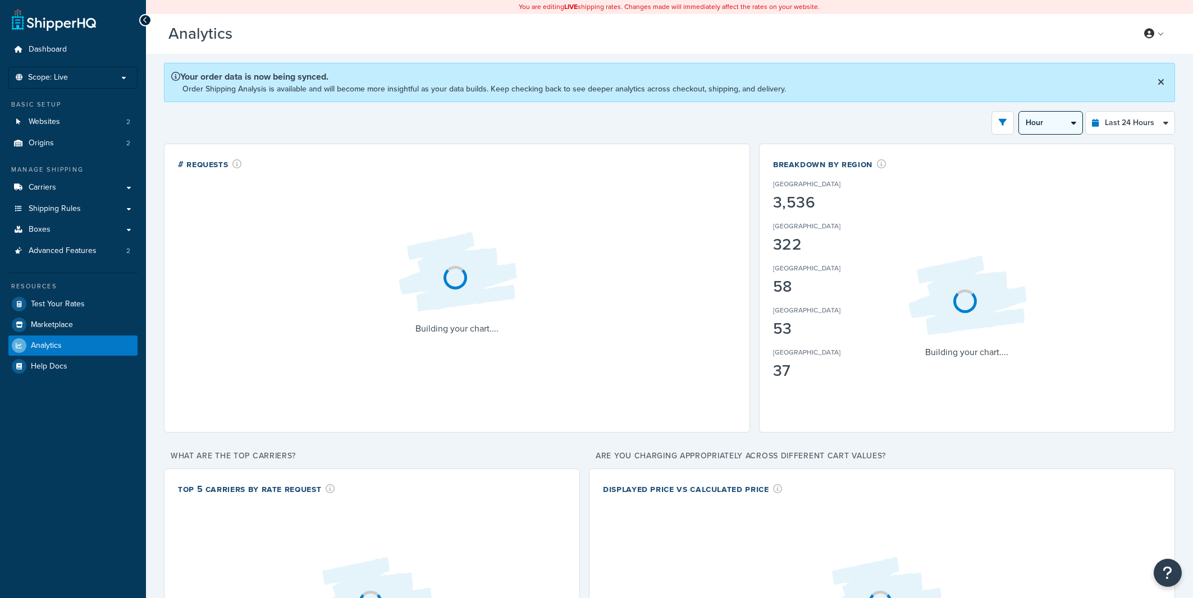
click at [1019, 112] on select "Hour 30 Minutes 15 Minutes 5 Minutes" at bounding box center [1050, 123] width 63 height 22
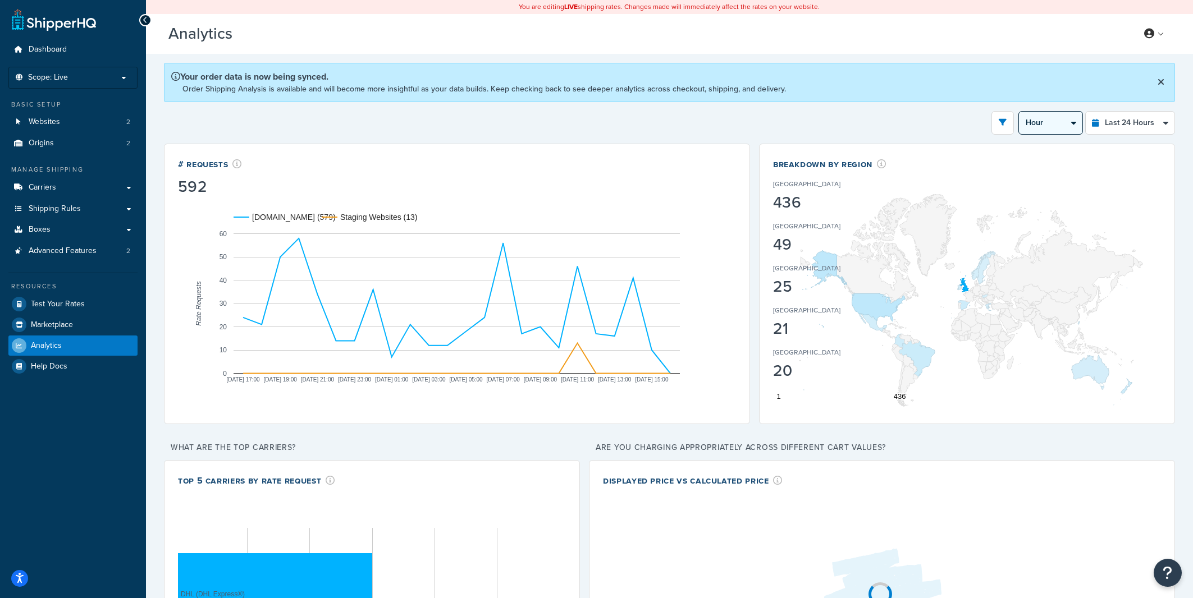
click option "15 Minutes" at bounding box center [0, 0] width 0 height 0
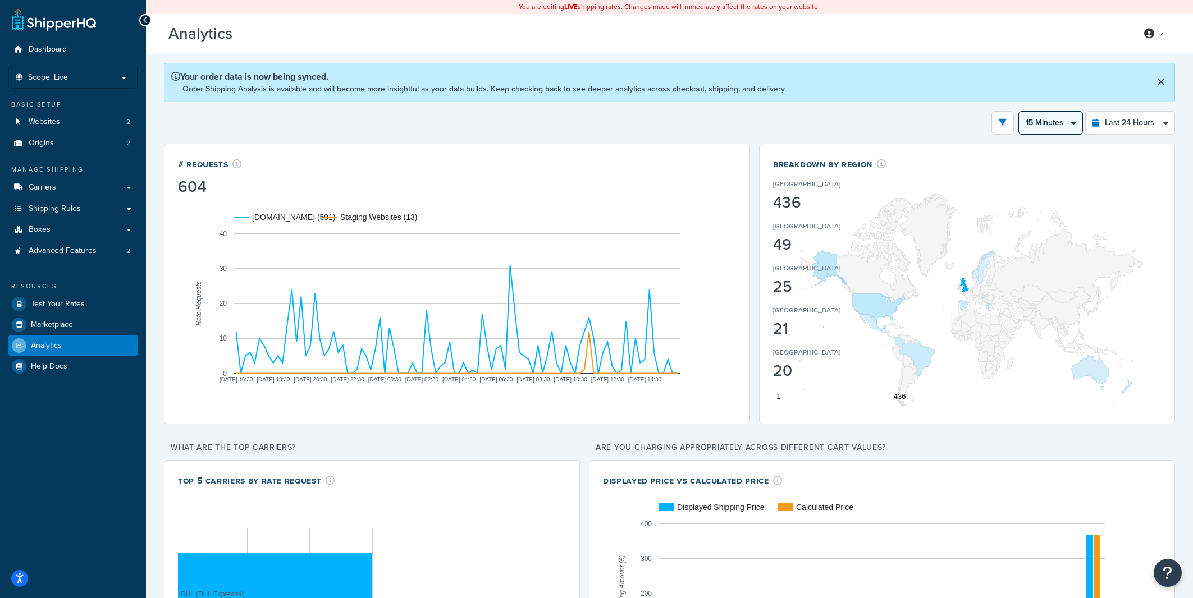
click at [1019, 112] on select "Hour 30 Minutes 15 Minutes 5 Minutes" at bounding box center [1050, 123] width 63 height 22
click option "5 Minutes" at bounding box center [0, 0] width 0 height 0
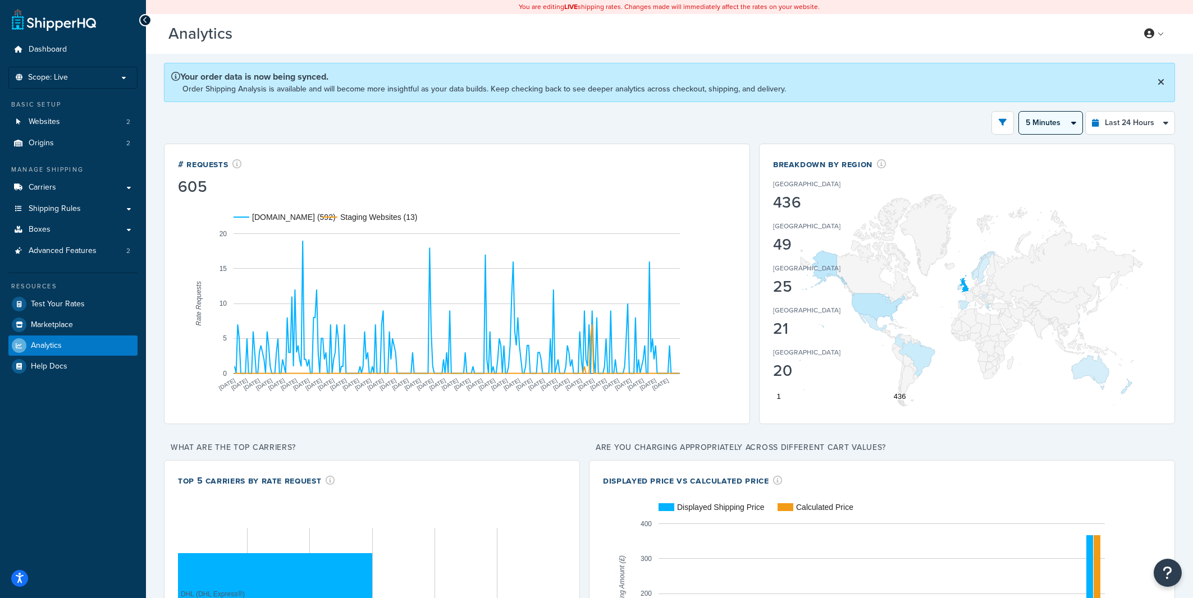
click at [1019, 112] on select "Hour 30 Minutes 15 Minutes 5 Minutes" at bounding box center [1050, 123] width 63 height 22
click option "30 Minutes" at bounding box center [0, 0] width 0 height 0
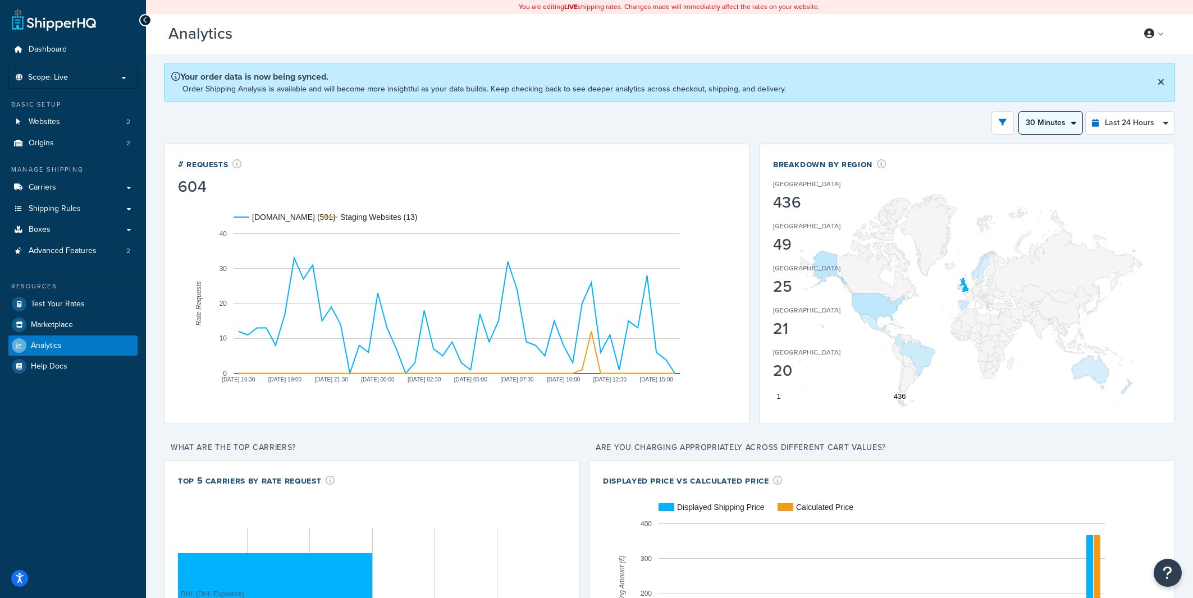
select select "15m"
click option "15 Minutes" at bounding box center [0, 0] width 0 height 0
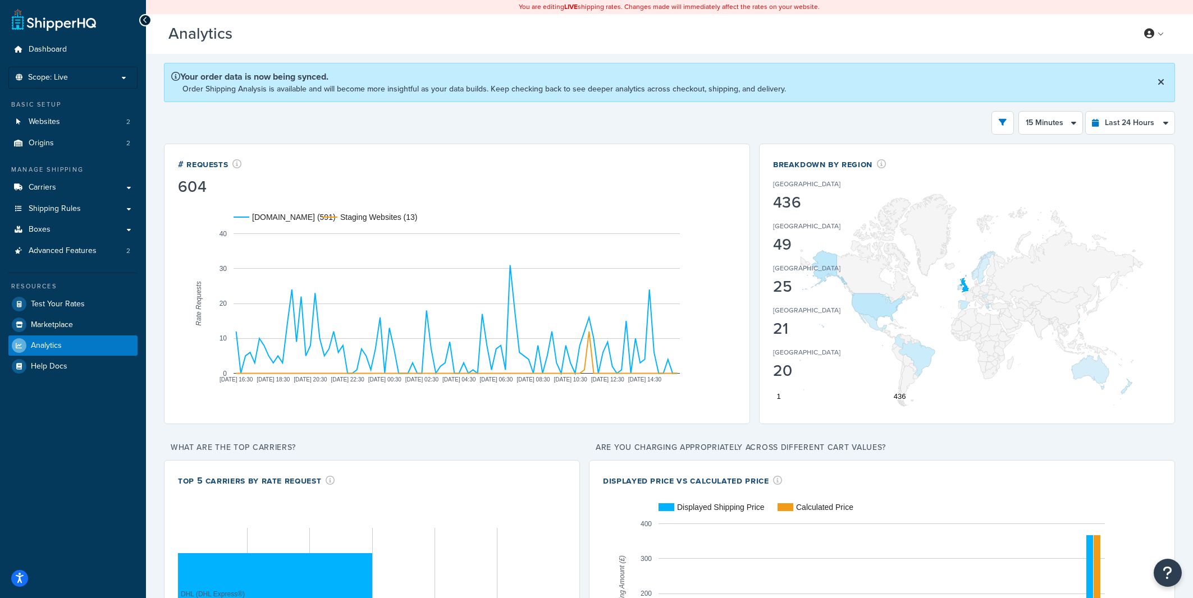
click at [714, 360] on rect "A chart." at bounding box center [457, 303] width 558 height 213
click at [745, 122] on div "Filters Website rider.co.uk Staging Websites Destination United States United K…" at bounding box center [669, 123] width 1011 height 24
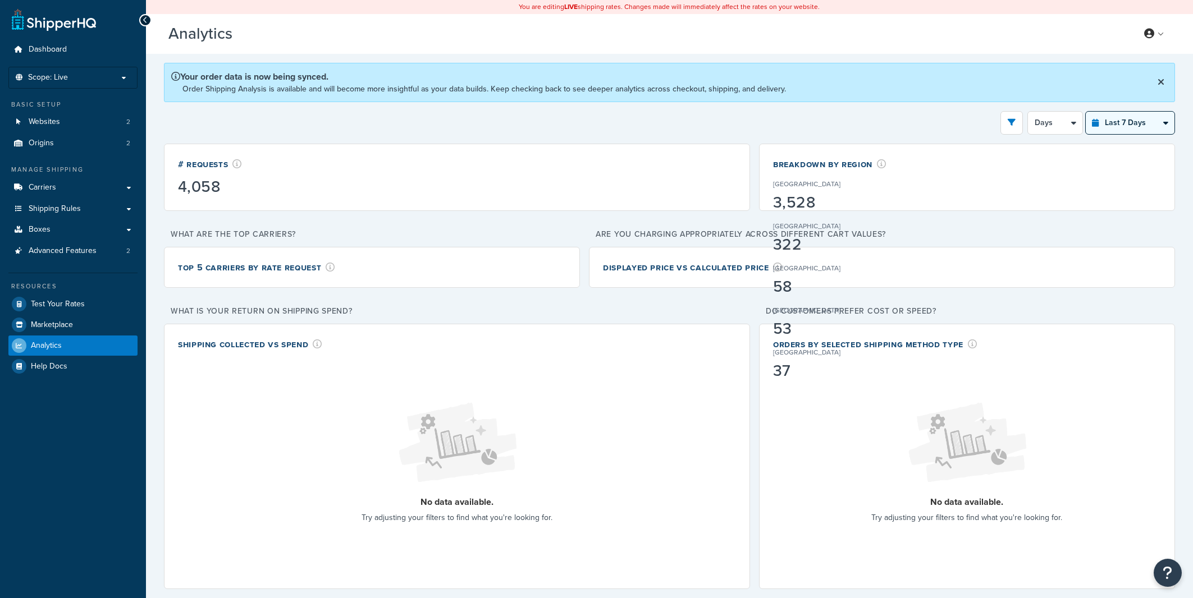
click at [1086, 112] on select "Last 24 Hours Last 7 Days Last 30 Days Last 3 Months Last 6 Months Last 12 Mont…" at bounding box center [1130, 123] width 89 height 22
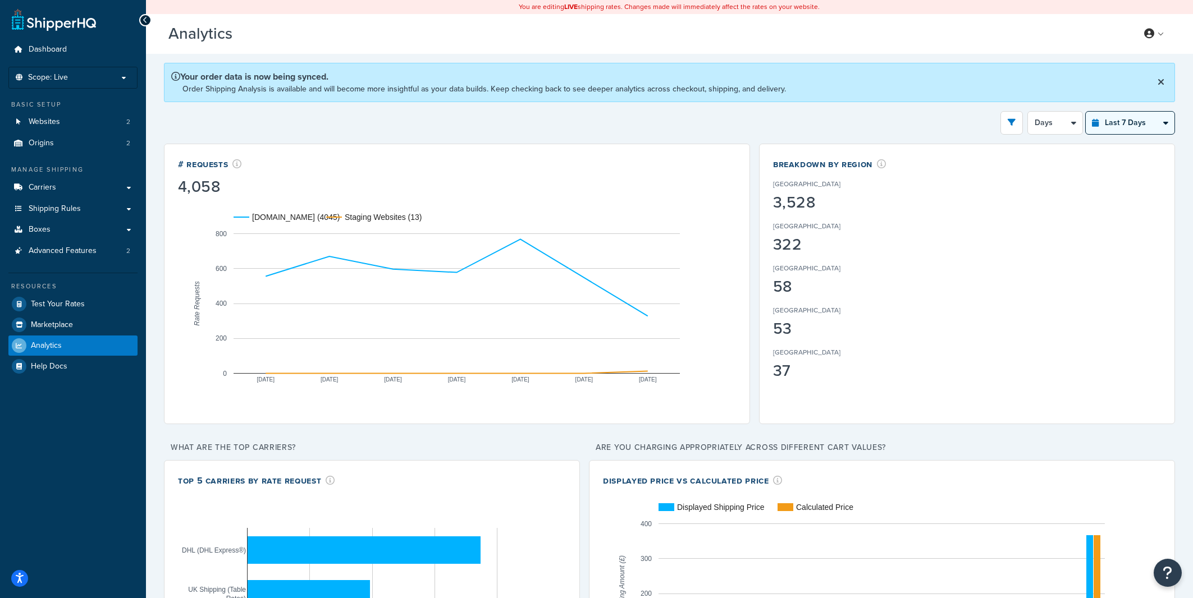
select select "last_24_hours"
click option "Last 24 Hours" at bounding box center [0, 0] width 0 height 0
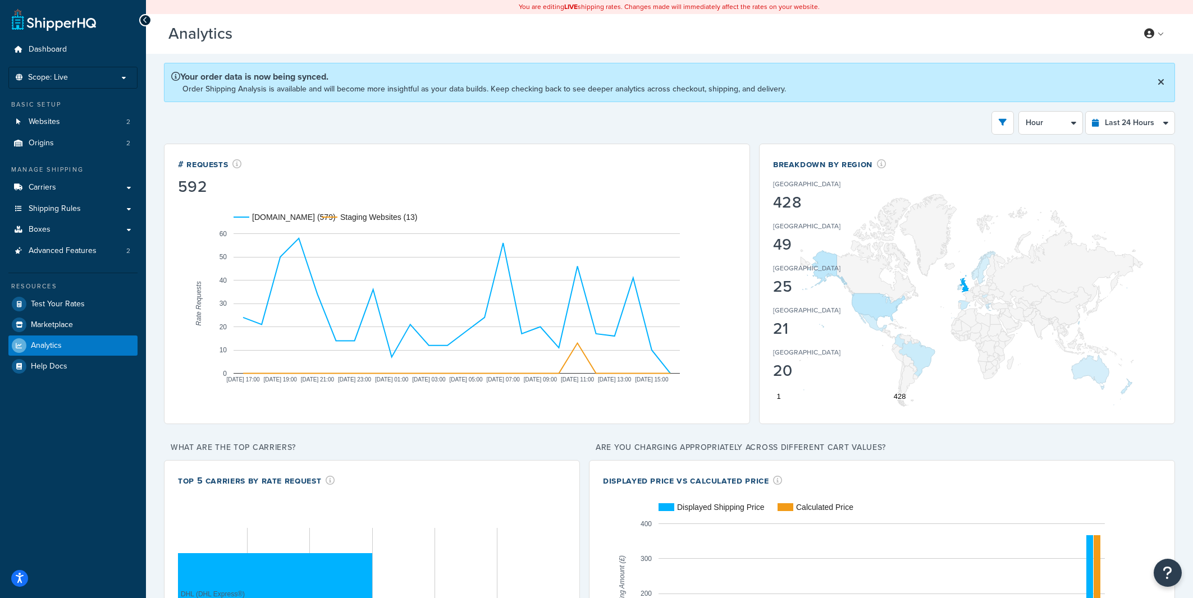
click at [835, 124] on div "Filters Website [DOMAIN_NAME] Staging Websites Destination [GEOGRAPHIC_DATA] [G…" at bounding box center [669, 123] width 1011 height 24
click at [1019, 112] on select "Hour 30 Minutes 15 Minutes 5 Minutes" at bounding box center [1050, 123] width 63 height 22
click option "30 Minutes" at bounding box center [0, 0] width 0 height 0
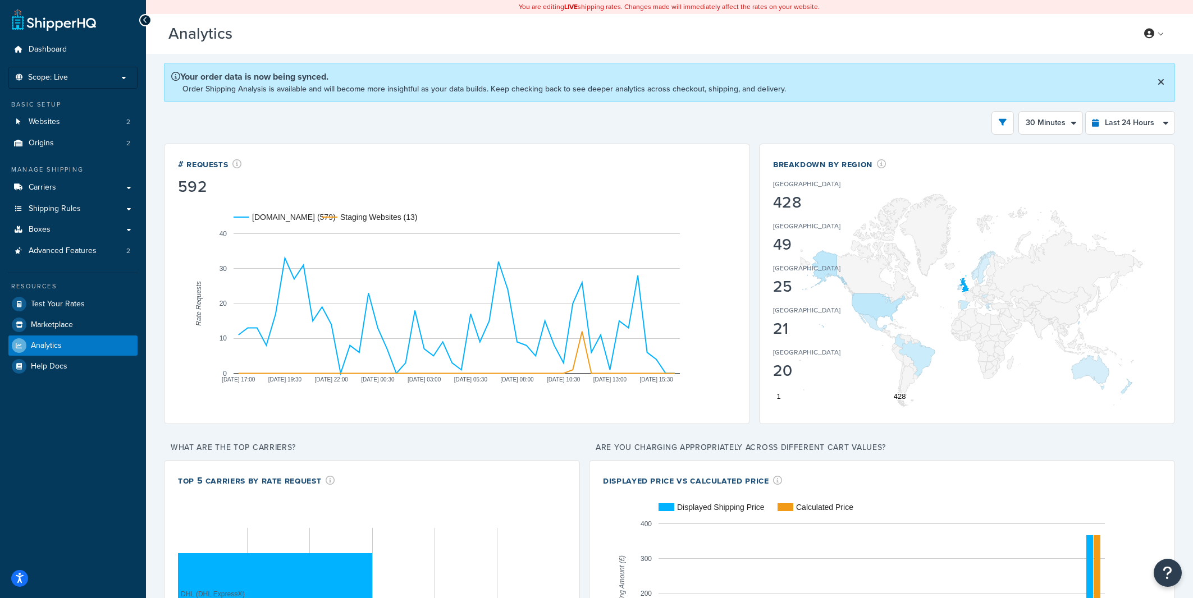
click at [1019, 112] on select "Hour 30 Minutes 15 Minutes 5 Minutes" at bounding box center [1050, 123] width 63 height 22
select select "15m"
click option "15 Minutes" at bounding box center [0, 0] width 0 height 0
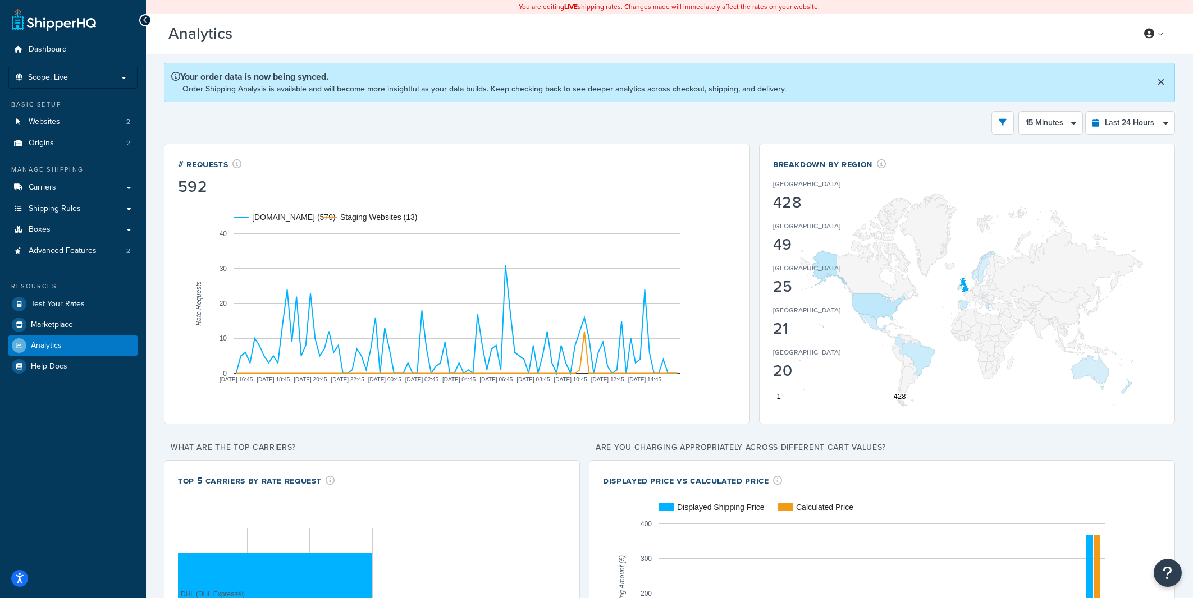
click at [756, 128] on div "Filters Website [DOMAIN_NAME] Staging Websites Destination [GEOGRAPHIC_DATA] [G…" at bounding box center [669, 123] width 1011 height 24
click at [1086, 112] on select "Last 24 Hours Last 7 Days Last 30 Days Last 3 Months Last 6 Months Last 12 Mont…" at bounding box center [1130, 123] width 89 height 22
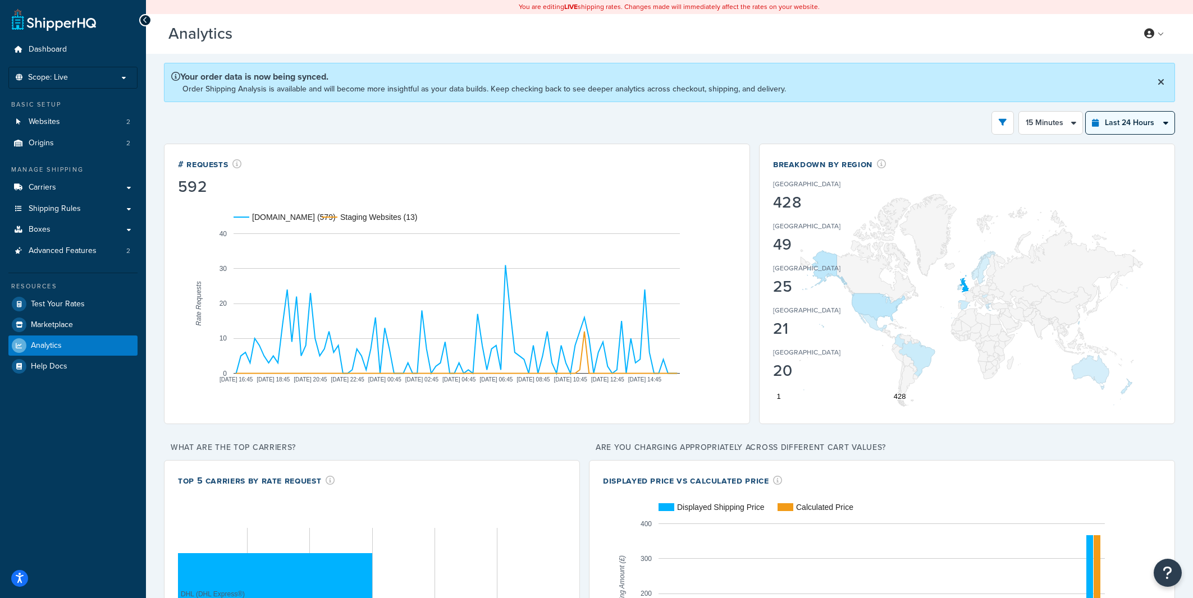
select select "last_7_days"
click option "Last 7 Days" at bounding box center [0, 0] width 0 height 0
select select "1d"
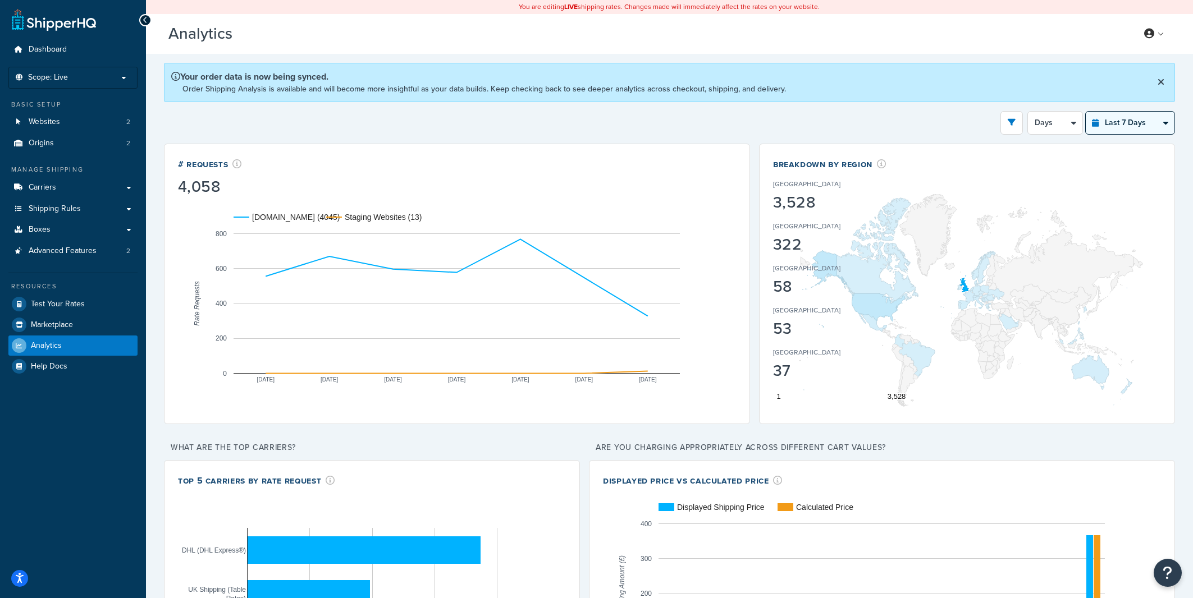
click at [1086, 112] on select "Last 24 Hours Last 7 Days Last 30 Days Last 3 Months Last 6 Months Last 12 Mont…" at bounding box center [1130, 123] width 89 height 22
select select "last_year"
click option "Last 12 Months" at bounding box center [0, 0] width 0 height 0
select select "1M"
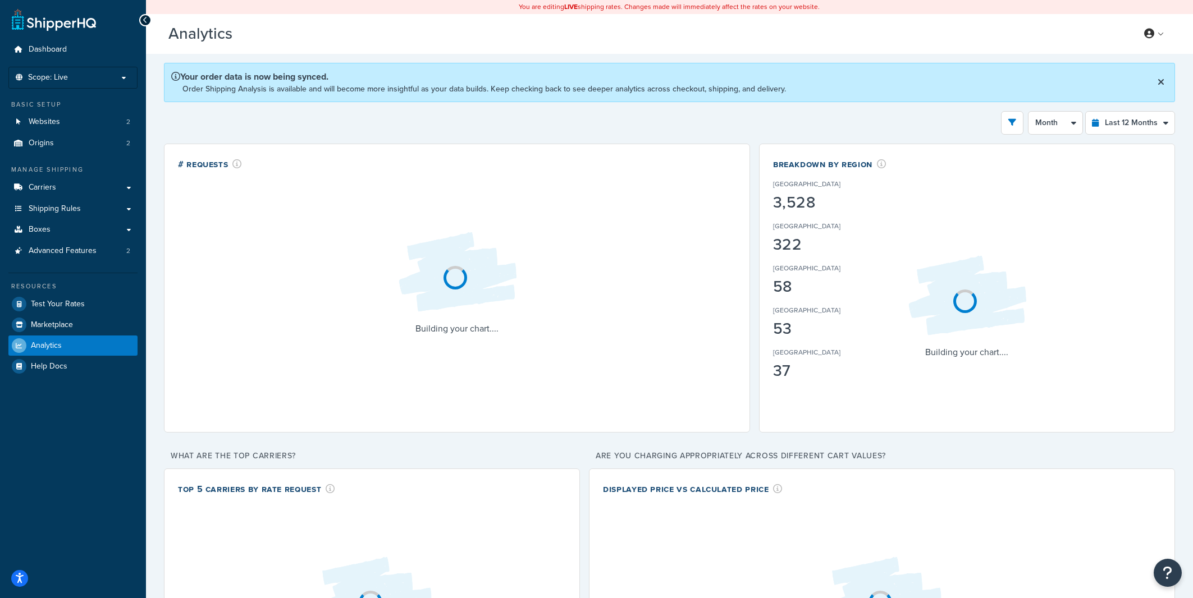
click at [944, 129] on div "Filters Website [DOMAIN_NAME] Staging Websites Destination [GEOGRAPHIC_DATA] [G…" at bounding box center [669, 123] width 1011 height 24
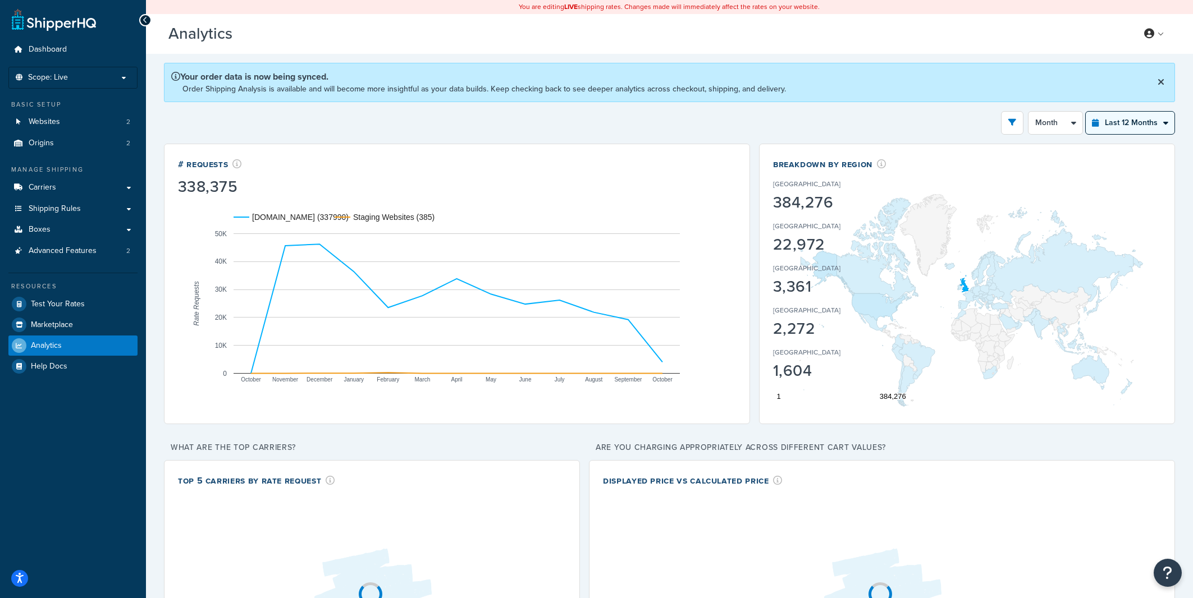
click at [1086, 112] on select "Last 24 Hours Last 7 Days Last 30 Days Last 3 Months Last 6 Months Last 12 Mont…" at bounding box center [1130, 123] width 89 height 22
select select "last_30_days"
click option "Last 30 Days" at bounding box center [0, 0] width 0 height 0
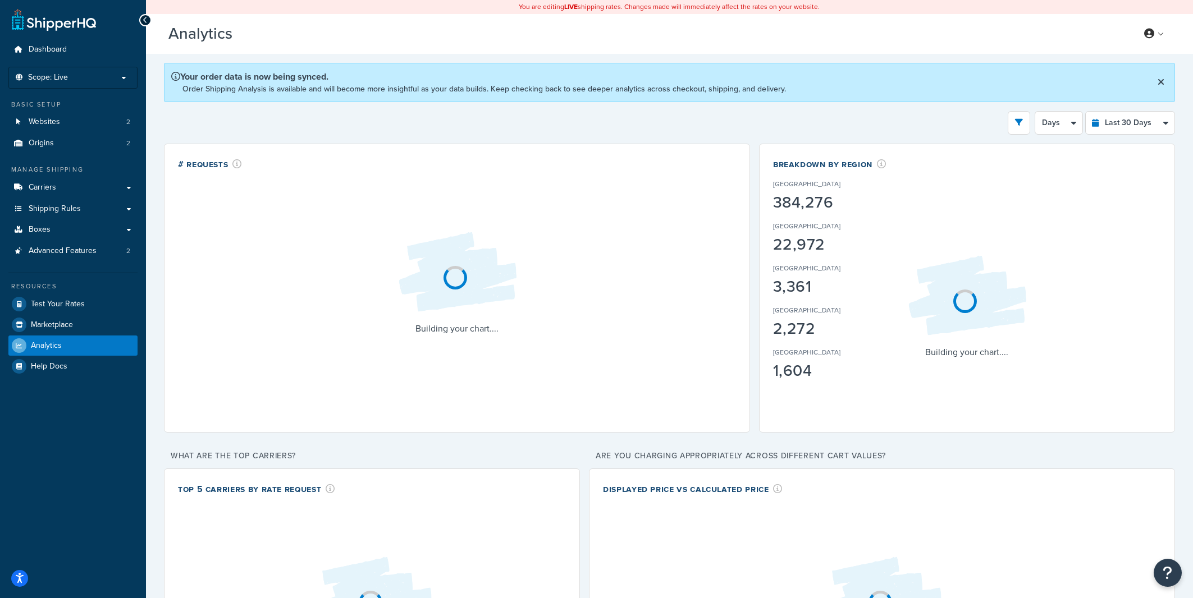
click at [922, 119] on div "Filters Website [DOMAIN_NAME] Staging Websites Destination [GEOGRAPHIC_DATA] [G…" at bounding box center [669, 123] width 1011 height 24
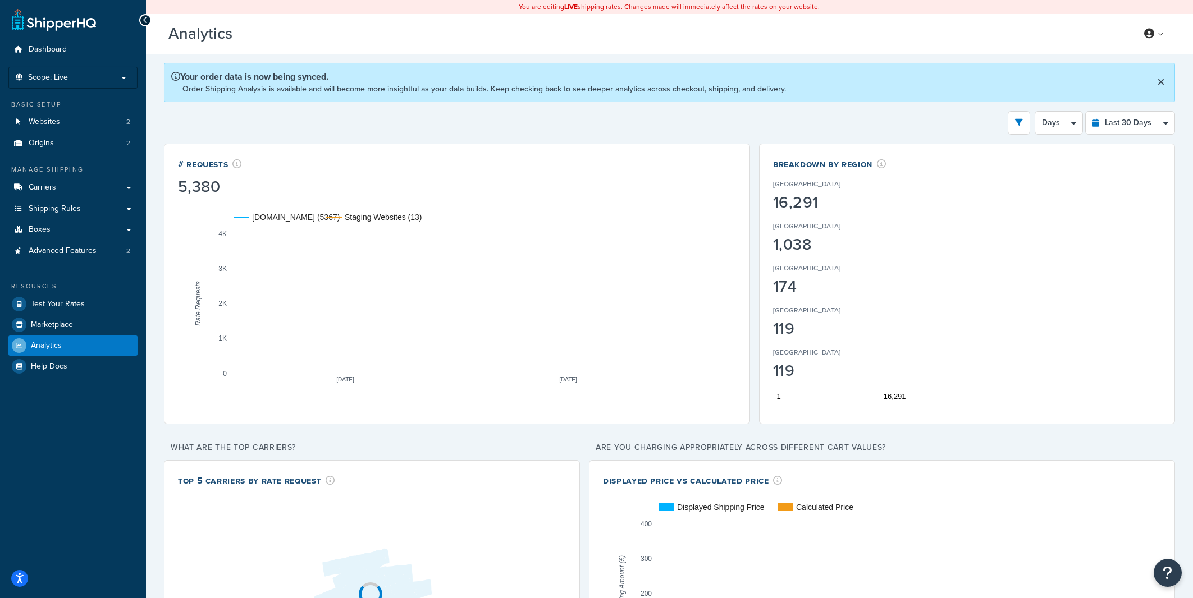
click at [944, 112] on div "Filters Website [DOMAIN_NAME] Staging Websites Destination [GEOGRAPHIC_DATA] [G…" at bounding box center [669, 123] width 1011 height 24
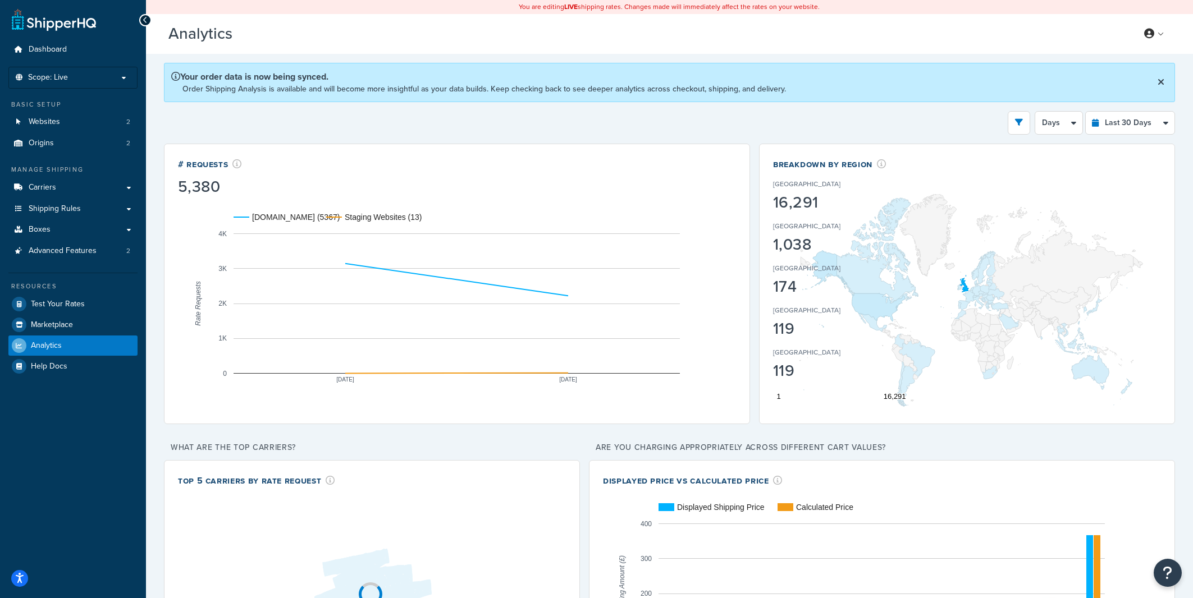
click at [962, 118] on div "Filters Website [DOMAIN_NAME] Staging Websites Destination [GEOGRAPHIC_DATA] [G…" at bounding box center [669, 123] width 1011 height 24
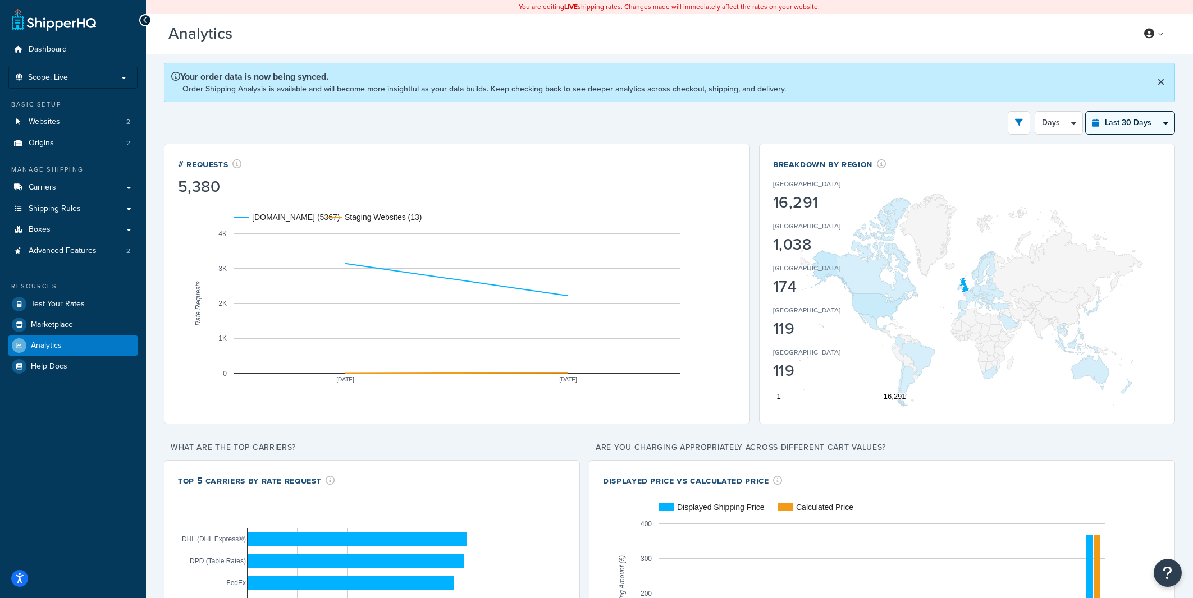
click at [1035, 112] on select "Days Weeks" at bounding box center [1058, 123] width 47 height 22
select select "1w"
click option "Weeks" at bounding box center [0, 0] width 0 height 0
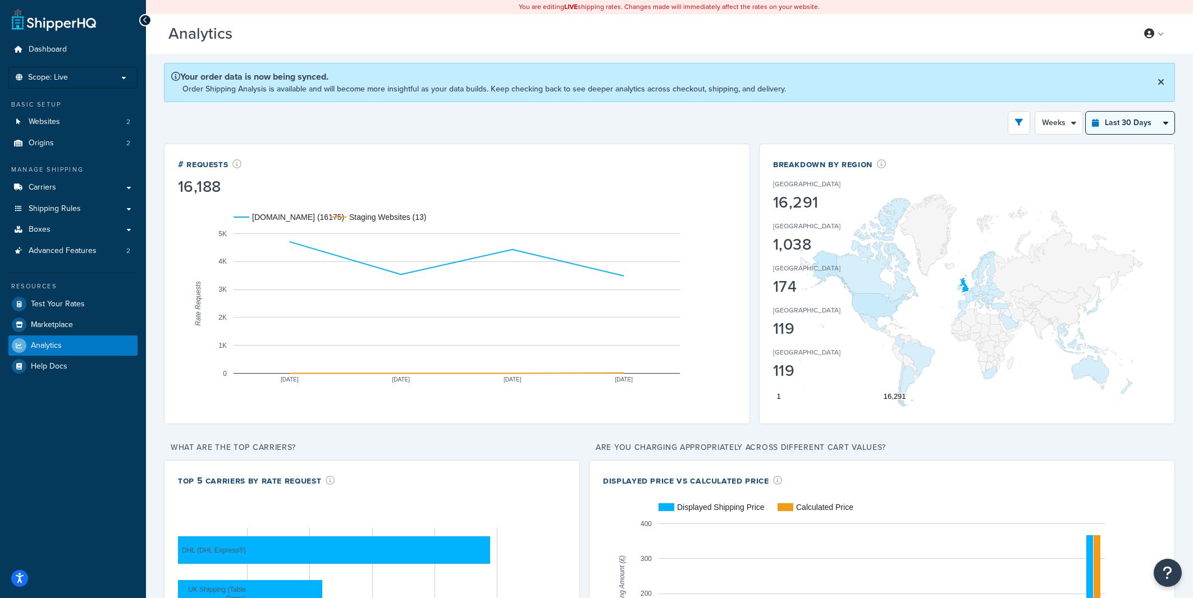
click at [1086, 112] on select "Last 24 Hours Last 7 Days Last 30 Days Last 3 Months Last 6 Months Last 12 Mont…" at bounding box center [1130, 123] width 89 height 22
select select "last_6_months"
click option "Last 6 Months" at bounding box center [0, 0] width 0 height 0
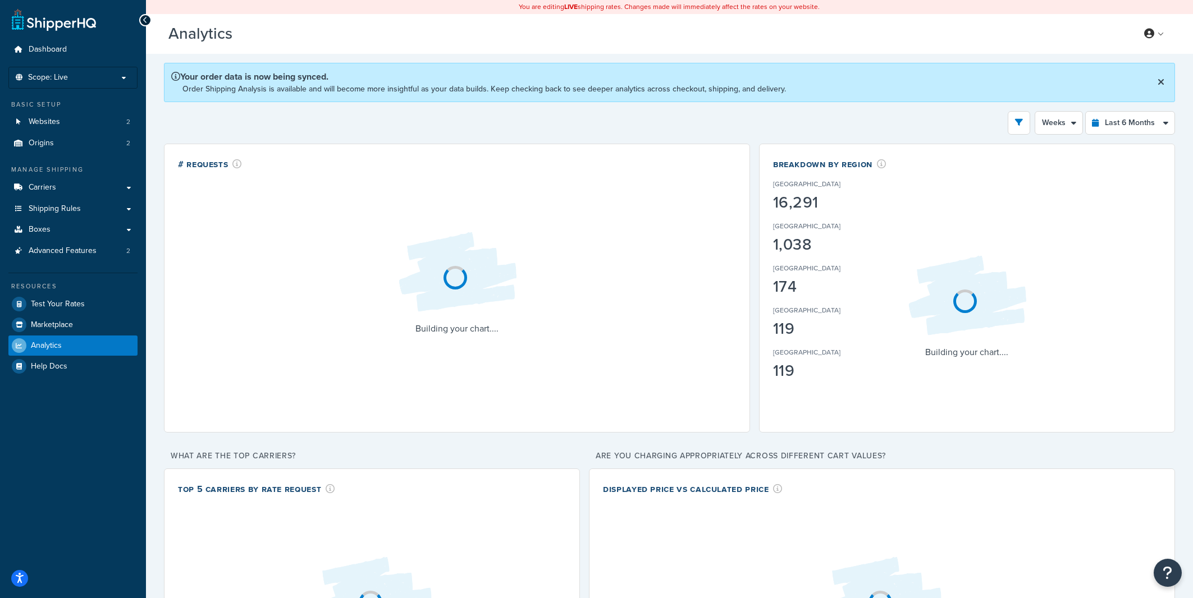
click at [974, 119] on div "Filters Website [DOMAIN_NAME] Staging Websites Destination [GEOGRAPHIC_DATA] [G…" at bounding box center [669, 123] width 1011 height 24
click at [1035, 112] on select "Month Weeks" at bounding box center [1058, 123] width 47 height 22
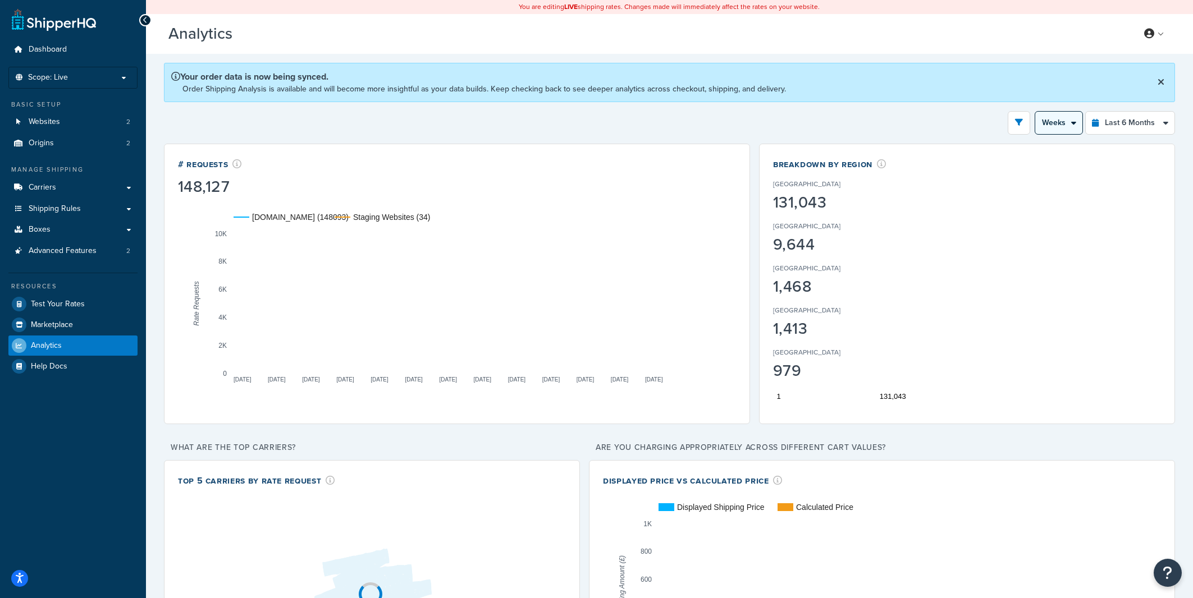
select select "1M"
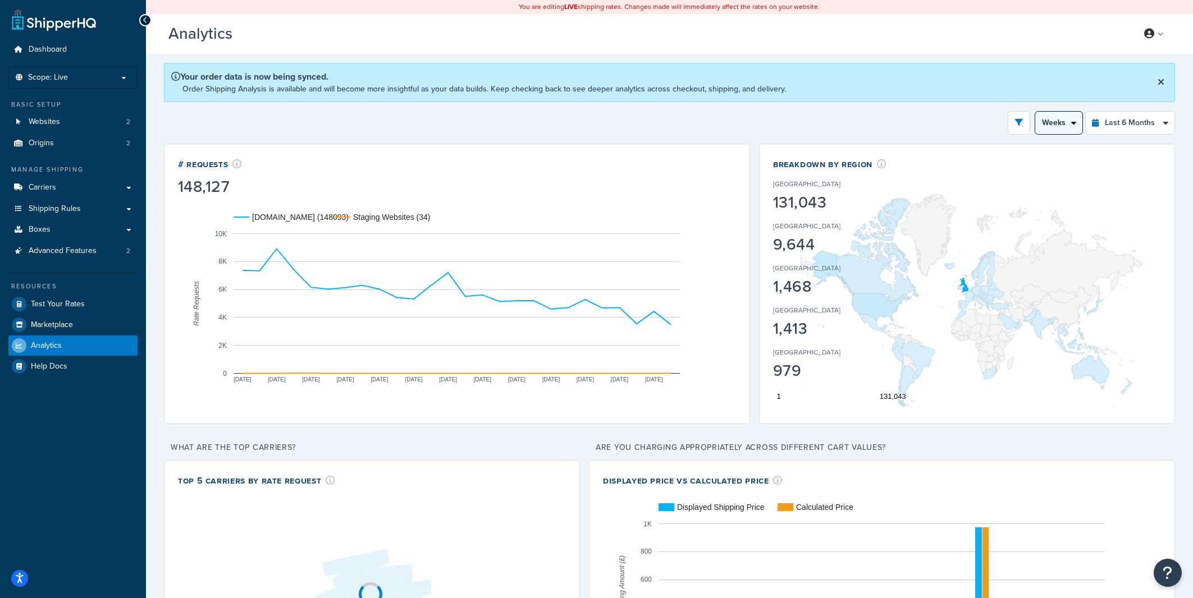
click option "Month" at bounding box center [0, 0] width 0 height 0
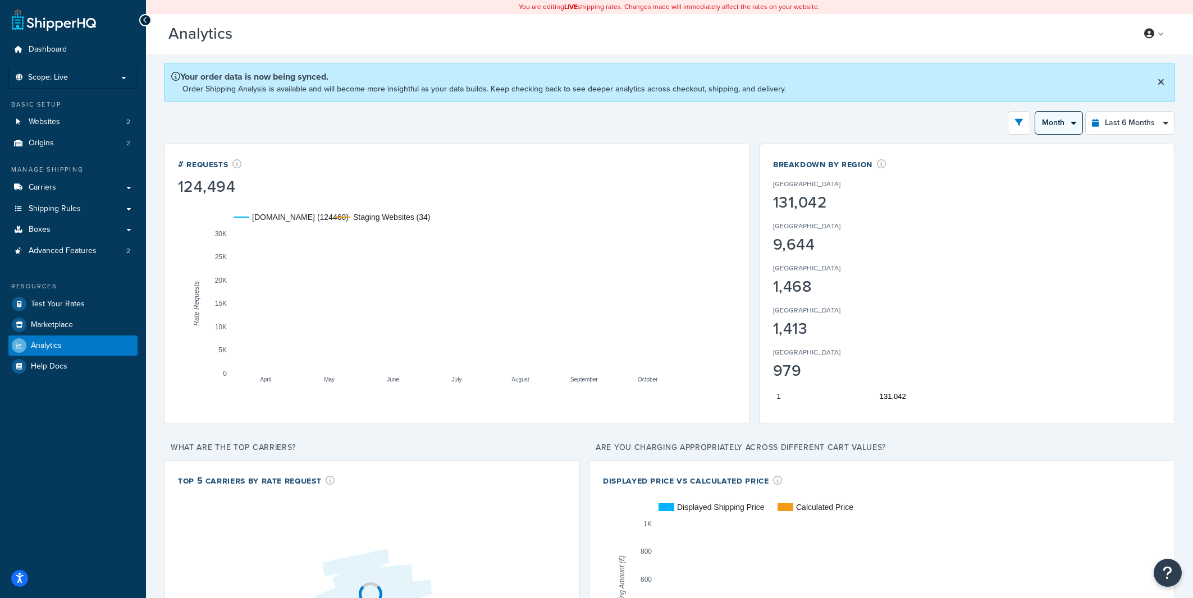
click at [1035, 112] on select "Month Weeks" at bounding box center [1058, 123] width 47 height 22
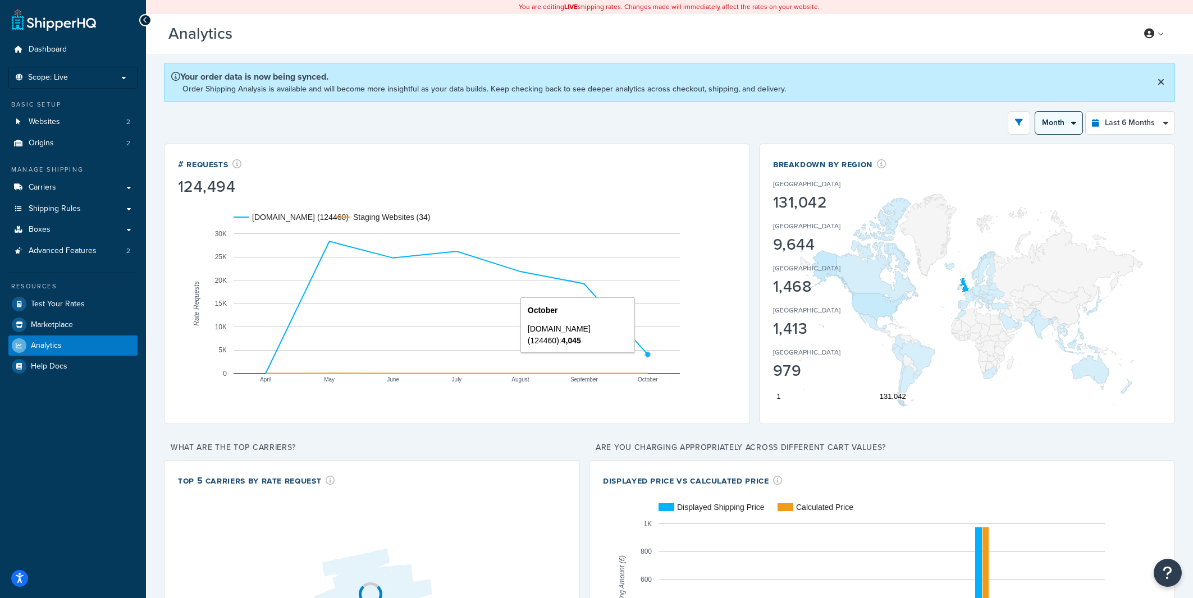
click at [647, 358] on g "April May June July August September October 0 5K 10K 15K 20K 25K 30K" at bounding box center [447, 306] width 465 height 153
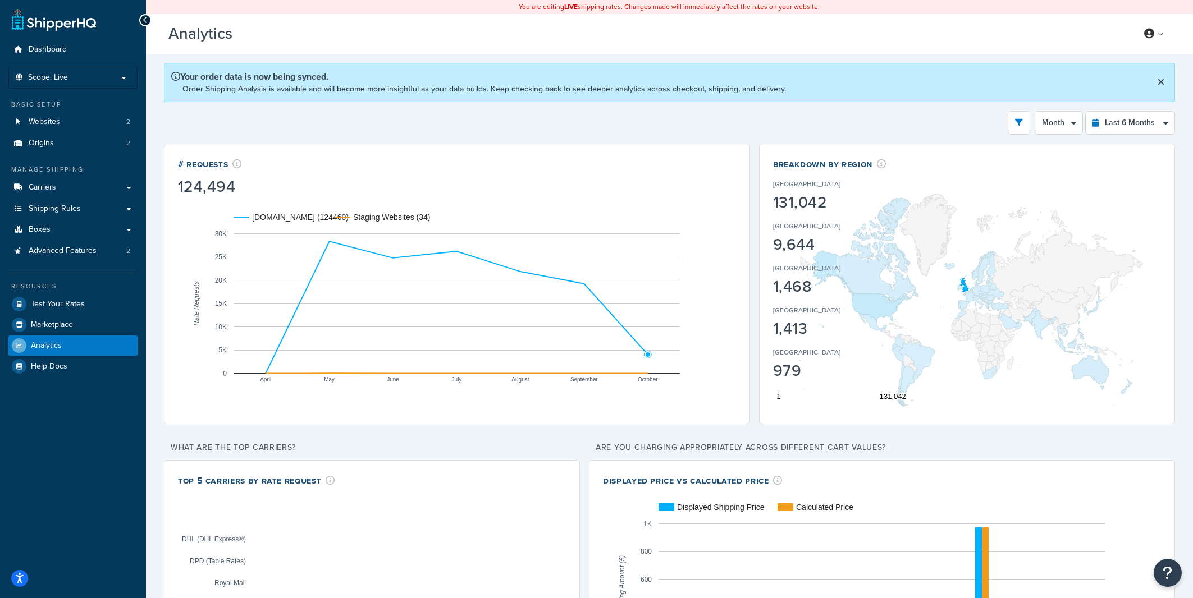
click at [678, 114] on div "Filters Website [DOMAIN_NAME] Staging Websites Destination [GEOGRAPHIC_DATA] [G…" at bounding box center [669, 123] width 1011 height 24
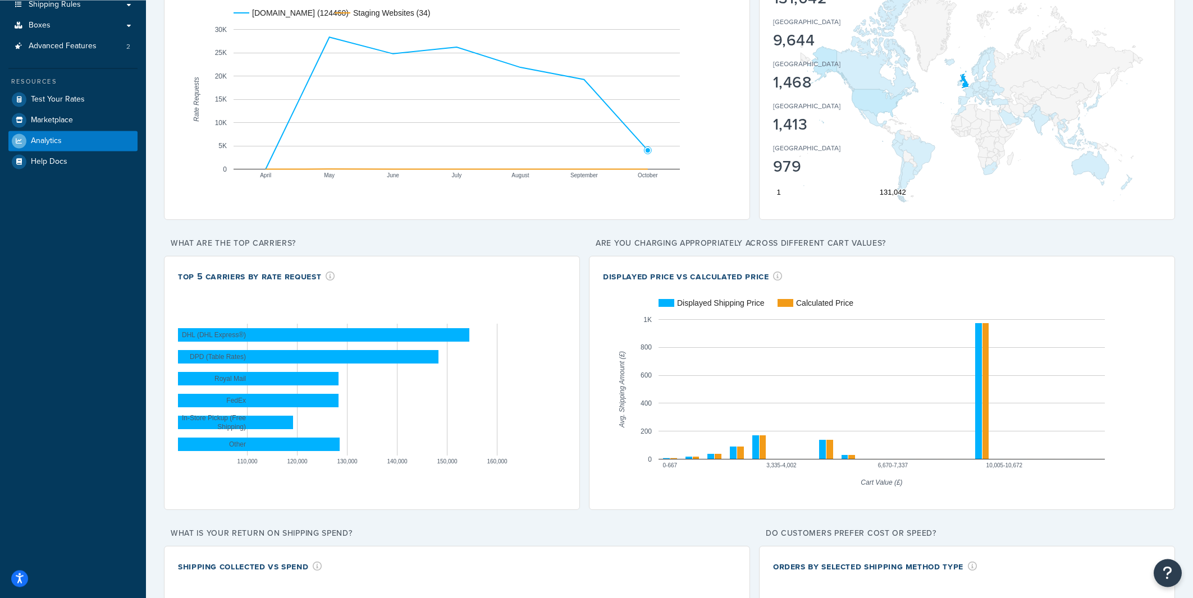
scroll to position [203, 0]
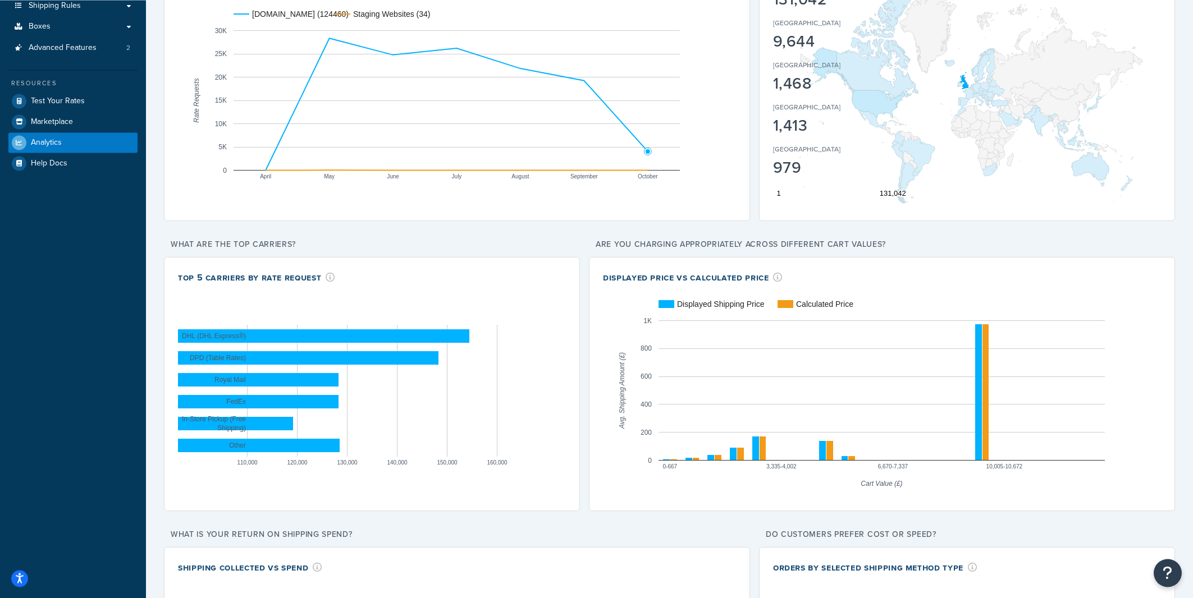
click at [157, 364] on div "Your order data is now being synced. Order Shipping Analysis is available and w…" at bounding box center [669, 495] width 1047 height 1289
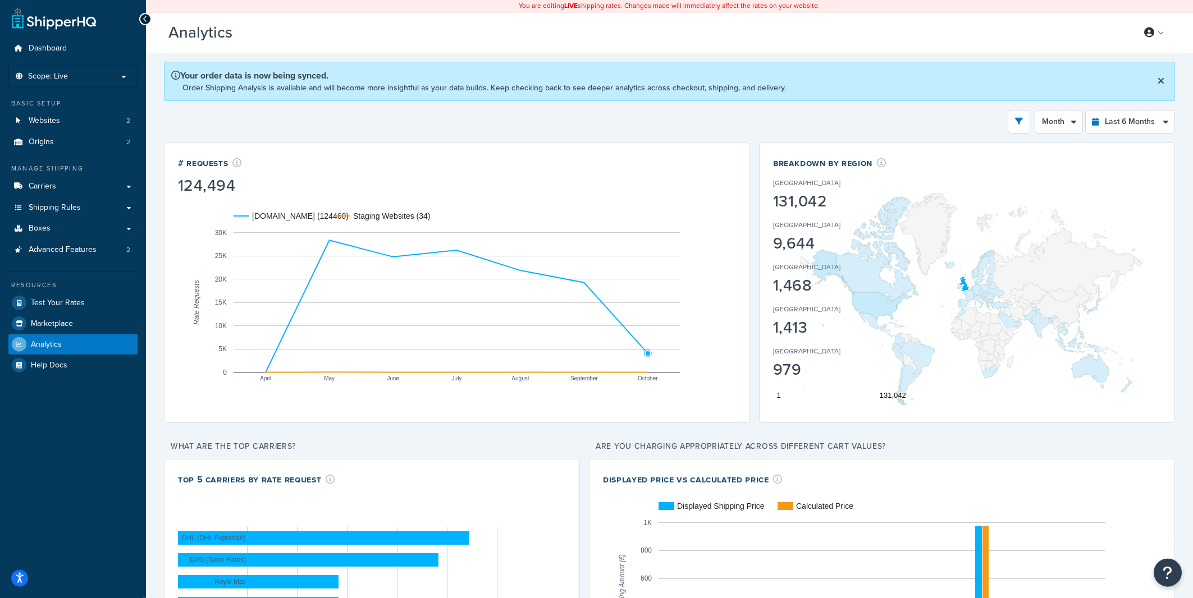
scroll to position [0, 0]
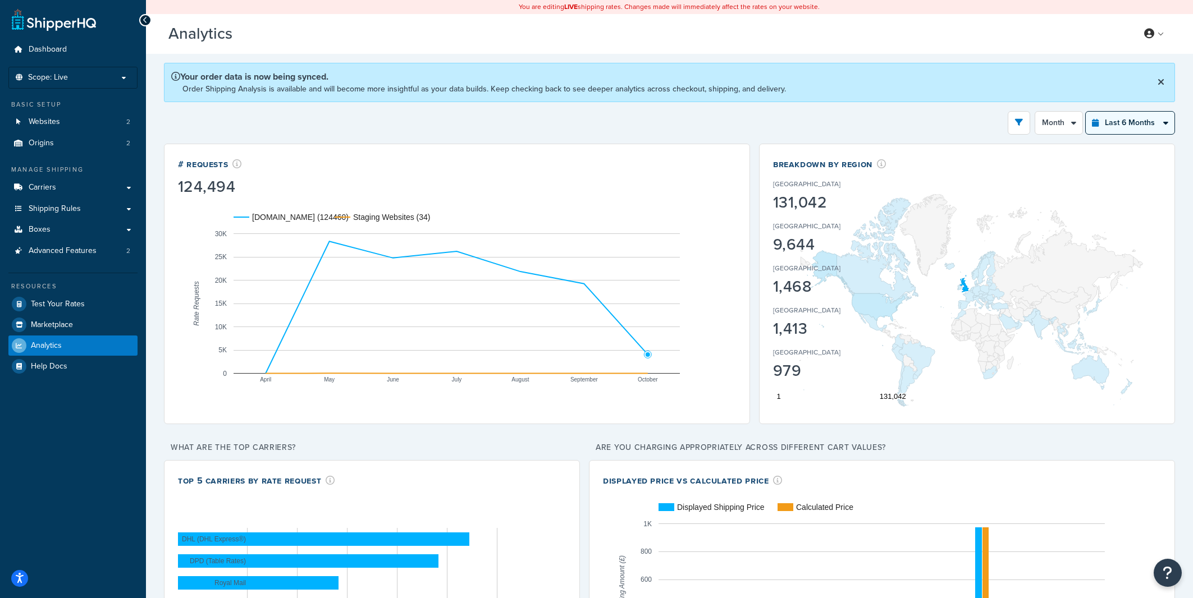
click at [1086, 112] on select "Last 24 Hours Last 7 Days Last 30 Days Last 3 Months Last 6 Months Last 12 Mont…" at bounding box center [1130, 123] width 89 height 22
select select "last_24_hours"
click option "Last 24 Hours" at bounding box center [0, 0] width 0 height 0
select select "1h"
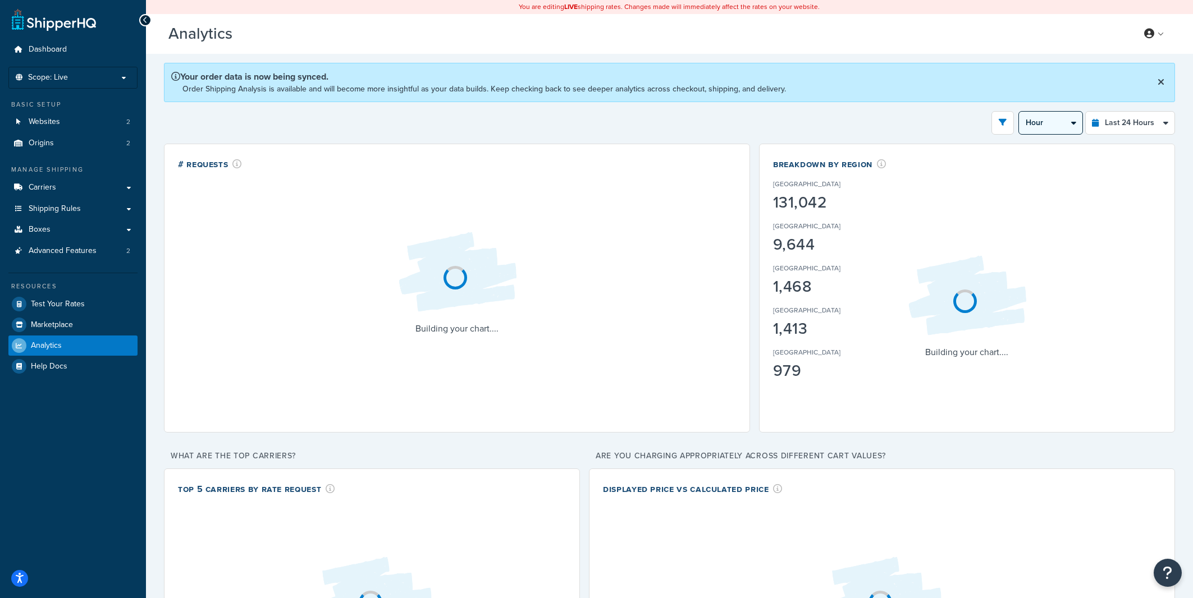
click at [1019, 112] on select "Hour 30 Minutes 15 Minutes 5 Minutes" at bounding box center [1050, 123] width 63 height 22
click at [913, 115] on div "Filters Website [DOMAIN_NAME] Staging Websites Destination [GEOGRAPHIC_DATA] [G…" at bounding box center [669, 123] width 1011 height 24
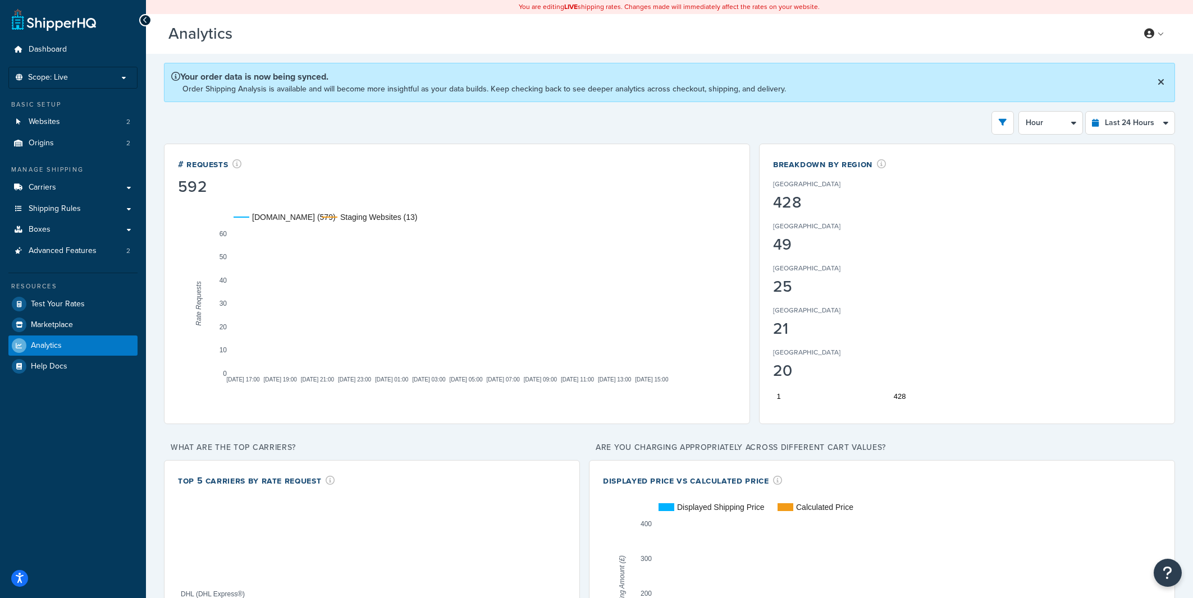
click at [951, 117] on div "Filters Website [DOMAIN_NAME] Staging Websites Destination [GEOGRAPHIC_DATA] [G…" at bounding box center [669, 123] width 1011 height 24
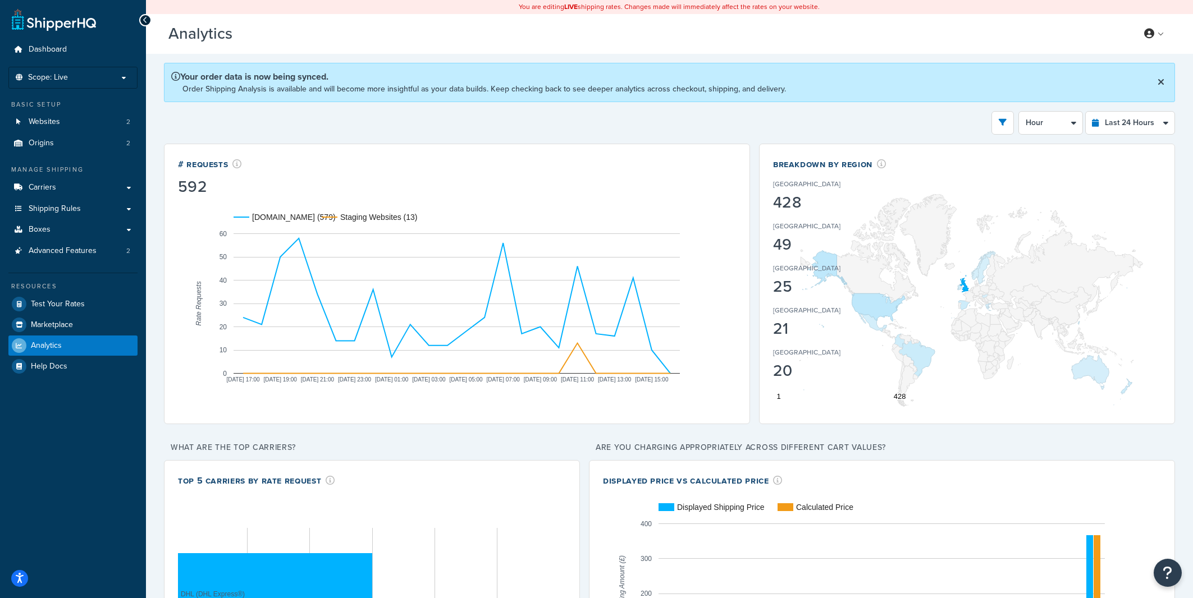
click at [952, 120] on div "Filters Website [DOMAIN_NAME] Staging Websites Destination [GEOGRAPHIC_DATA] [G…" at bounding box center [669, 123] width 1011 height 24
click at [951, 118] on div "Filters Website [DOMAIN_NAME] Staging Websites Destination [GEOGRAPHIC_DATA] [G…" at bounding box center [669, 123] width 1011 height 24
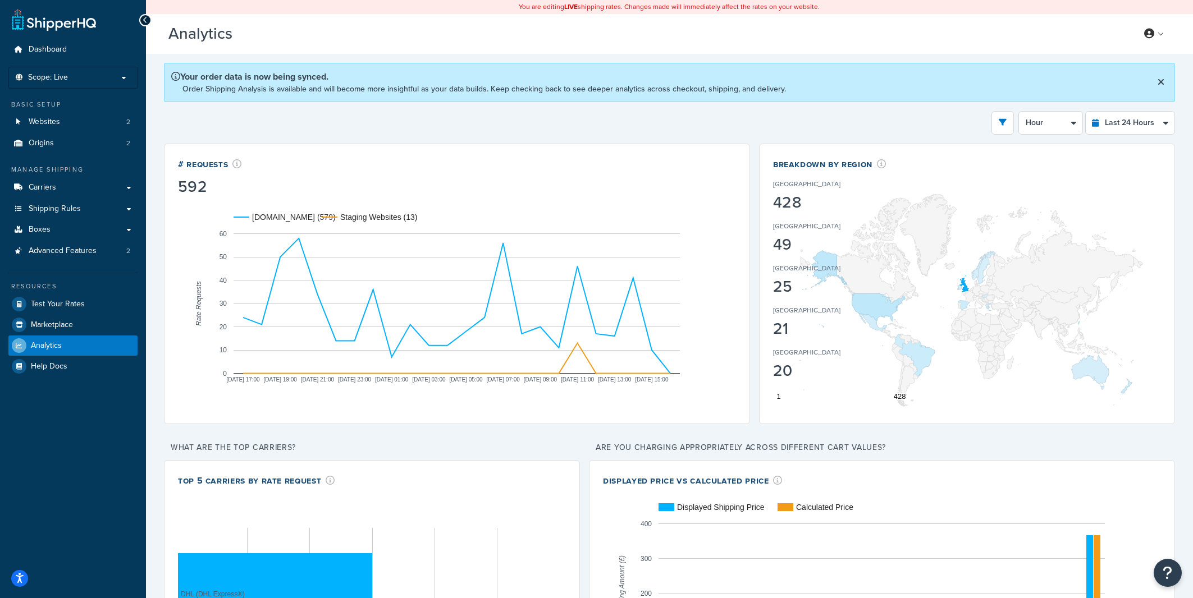
click at [951, 118] on div "Filters Website [DOMAIN_NAME] Staging Websites Destination [GEOGRAPHIC_DATA] [G…" at bounding box center [669, 123] width 1011 height 24
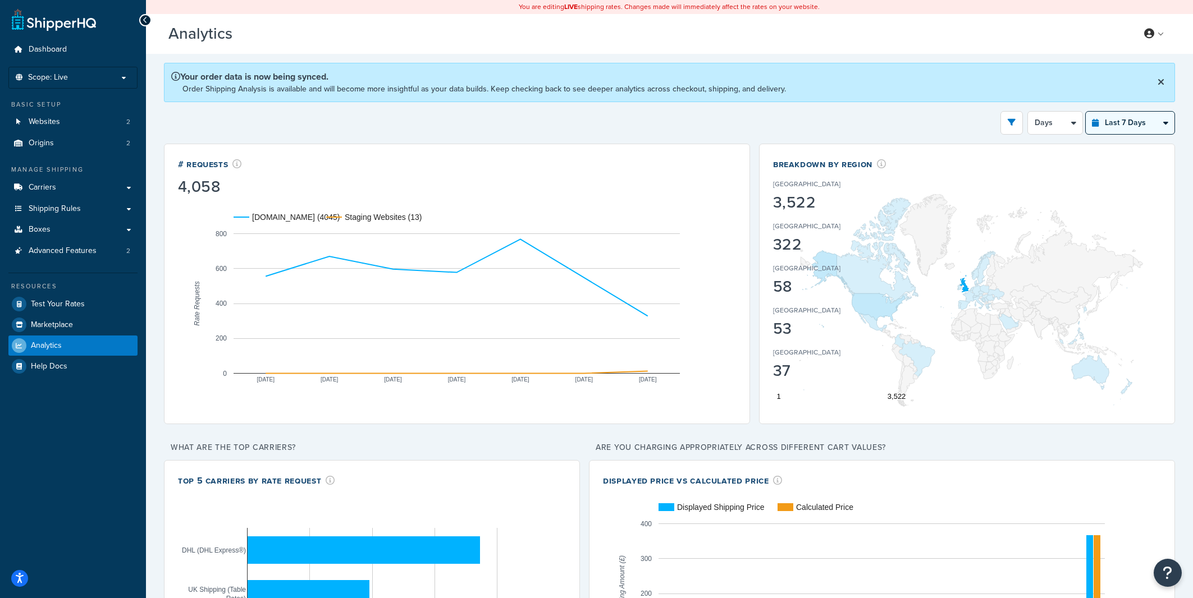
click at [1086, 112] on select "Last 24 Hours Last 7 Days Last 30 Days Last 3 Months Last 6 Months Last 12 Mont…" at bounding box center [1130, 123] width 89 height 22
select select "last_24_hours"
click option "Last 24 Hours" at bounding box center [0, 0] width 0 height 0
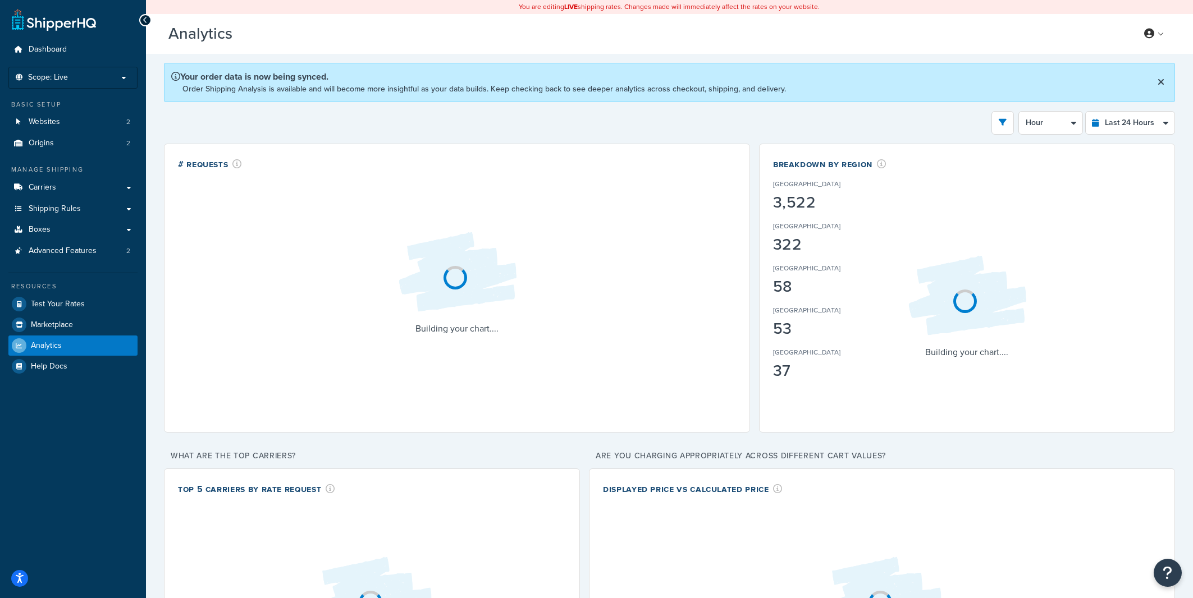
click at [1019, 112] on select "Hour 30 Minutes 15 Minutes 5 Minutes" at bounding box center [1050, 123] width 63 height 22
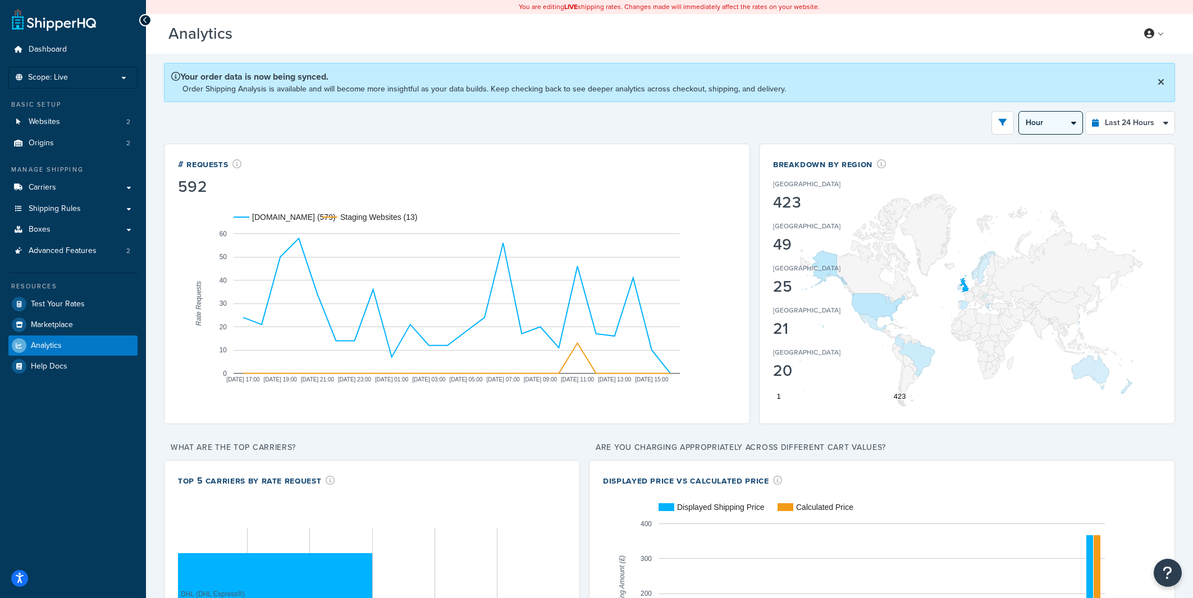
click option "30 Minutes" at bounding box center [0, 0] width 0 height 0
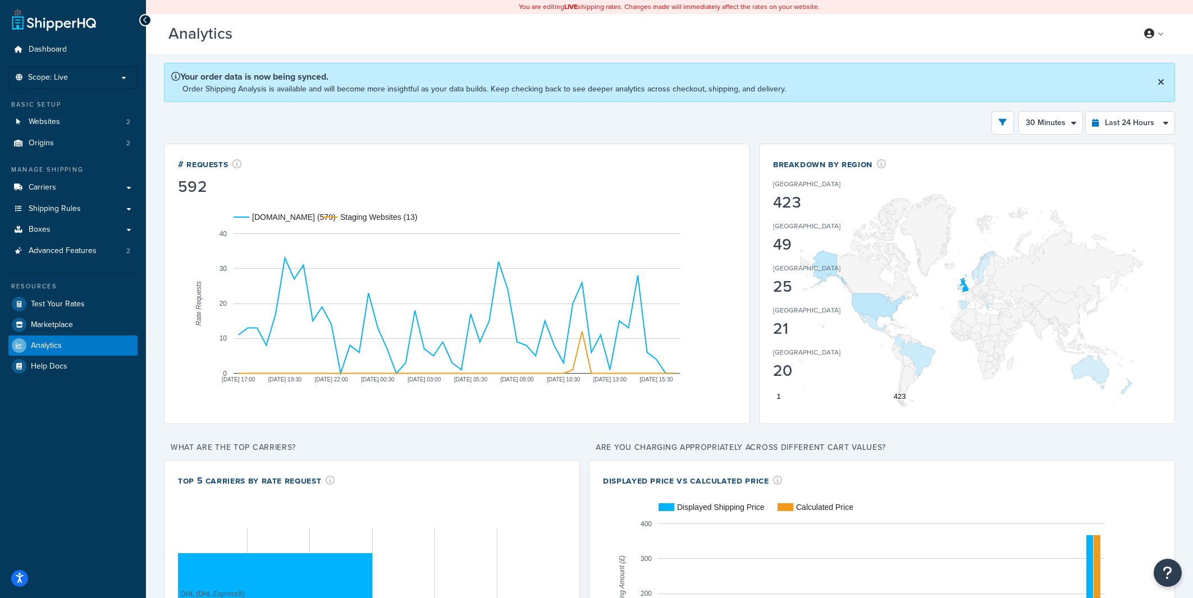
click at [741, 301] on div "# Requests 592 [DOMAIN_NAME] (579) Staging Websites (13) [DATE] 17:00 [DATE] 19…" at bounding box center [457, 284] width 586 height 281
click at [1019, 112] on select "Hour 30 Minutes 15 Minutes 5 Minutes" at bounding box center [1050, 123] width 63 height 22
click option "15 Minutes" at bounding box center [0, 0] width 0 height 0
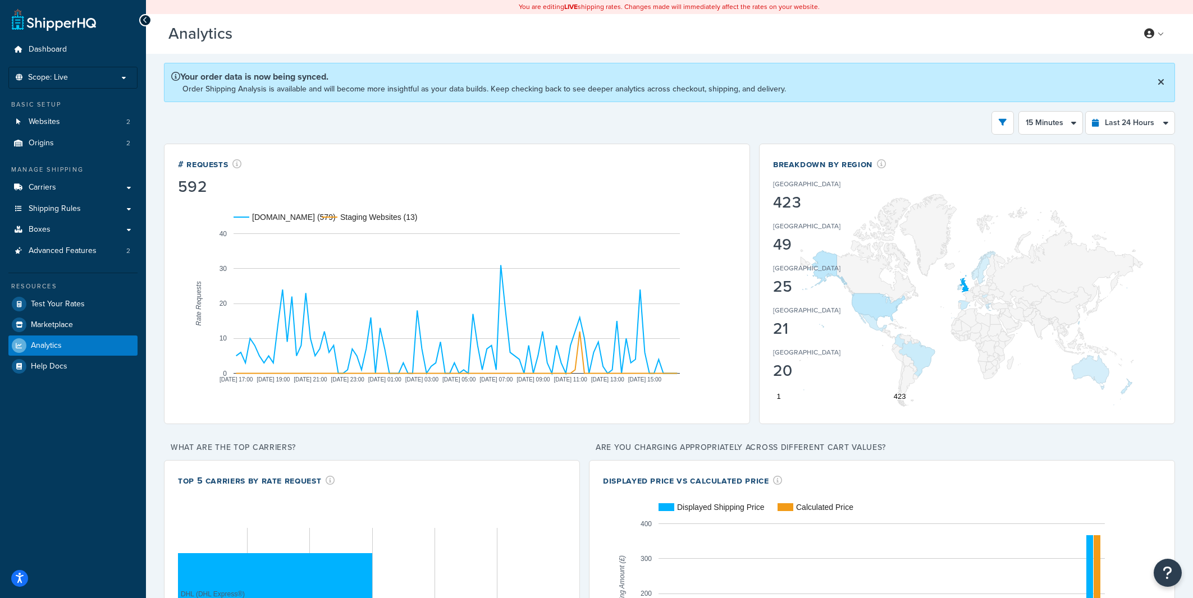
click at [705, 375] on rect "A chart." at bounding box center [457, 303] width 558 height 213
click at [745, 366] on div "# Requests 592 [DOMAIN_NAME] (579) Staging Websites (13) [DATE] 17:00 [DATE] 19…" at bounding box center [457, 284] width 586 height 281
click at [1019, 112] on select "Hour 30 Minutes 15 Minutes 5 Minutes" at bounding box center [1050, 123] width 63 height 22
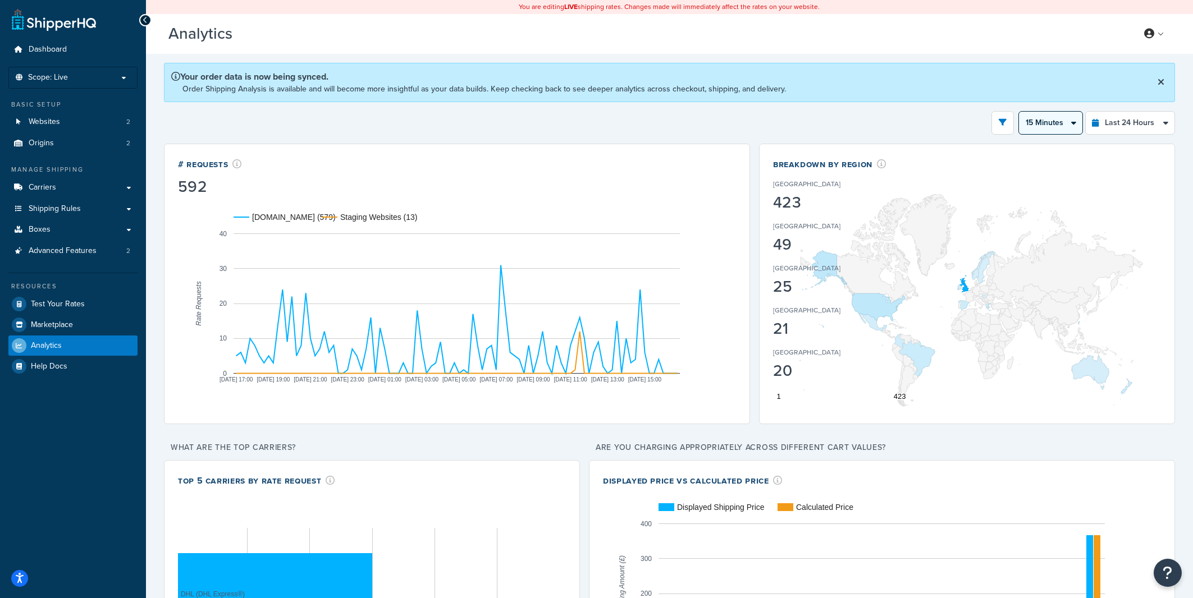
select select "5m"
click option "5 Minutes" at bounding box center [0, 0] width 0 height 0
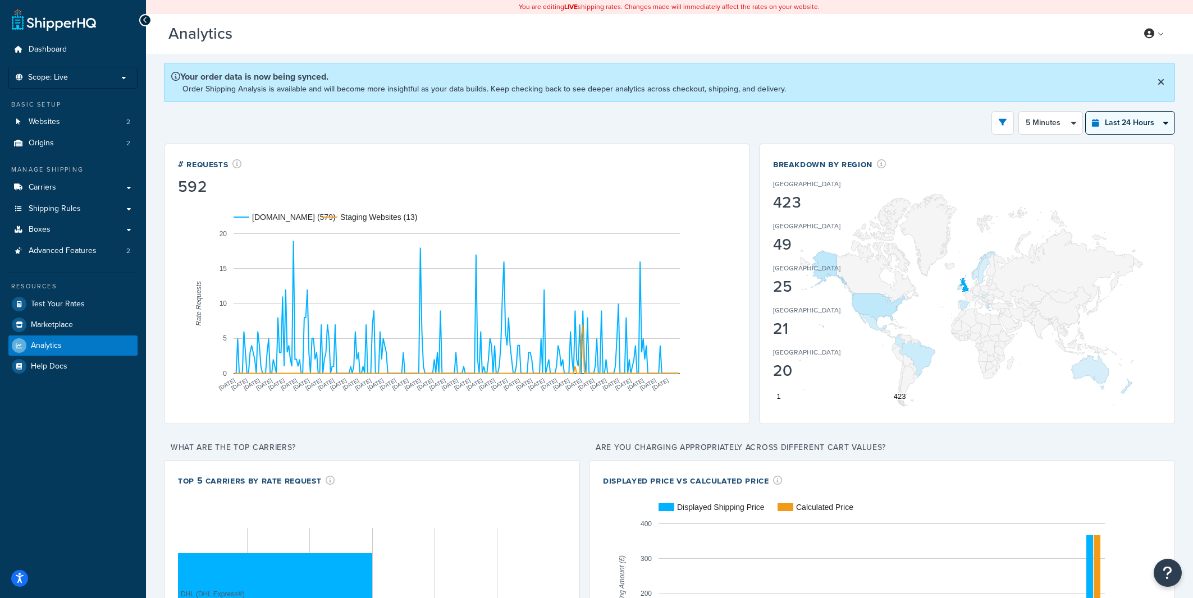
click at [1086, 112] on select "Last 24 Hours Last 7 Days Last 30 Days Last 3 Months Last 6 Months Last 12 Mont…" at bounding box center [1130, 123] width 89 height 22
select select "last_7_days"
click option "Last 7 Days" at bounding box center [0, 0] width 0 height 0
select select "1d"
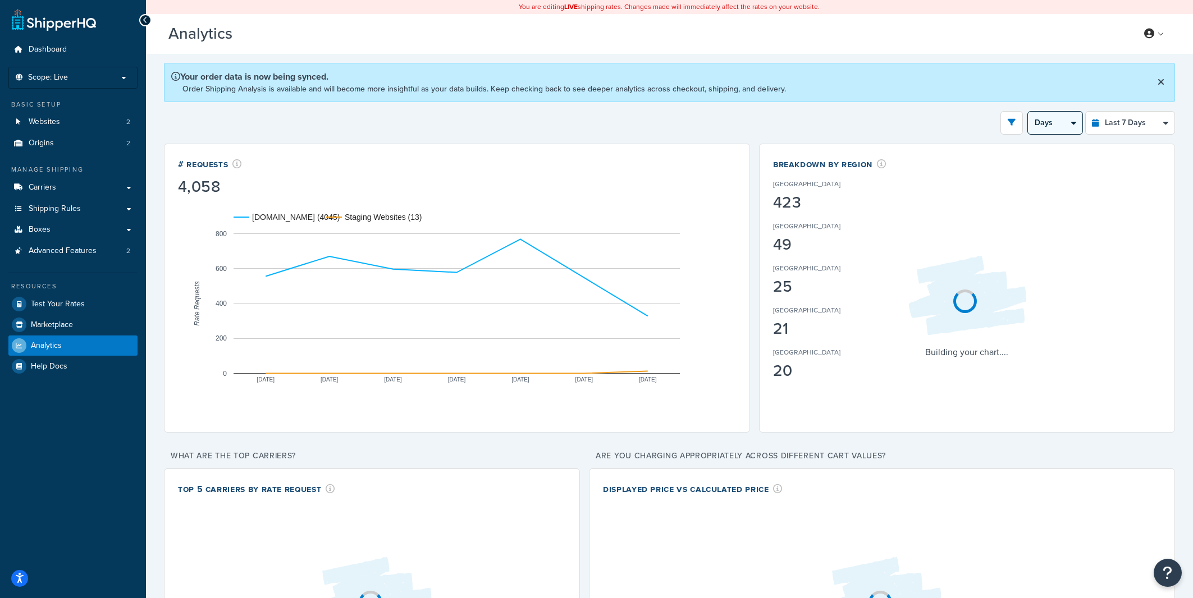
click at [1028, 112] on select "Days 12 Hours 6 Hours" at bounding box center [1055, 123] width 54 height 22
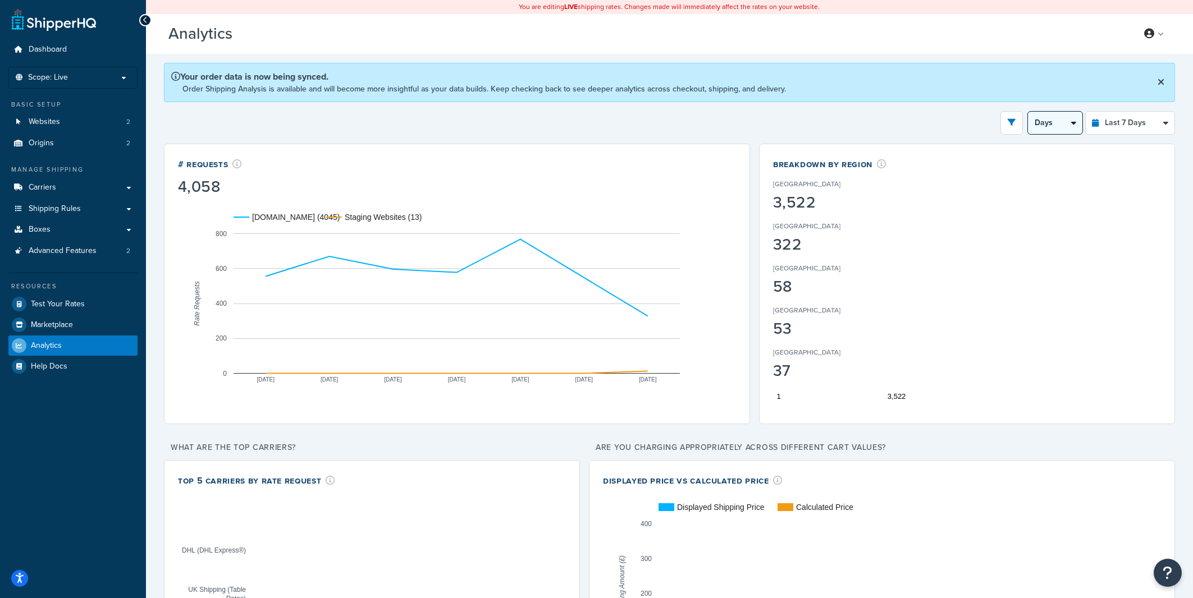
click at [1066, 125] on select "Days 12 Hours 6 Hours" at bounding box center [1055, 123] width 54 height 22
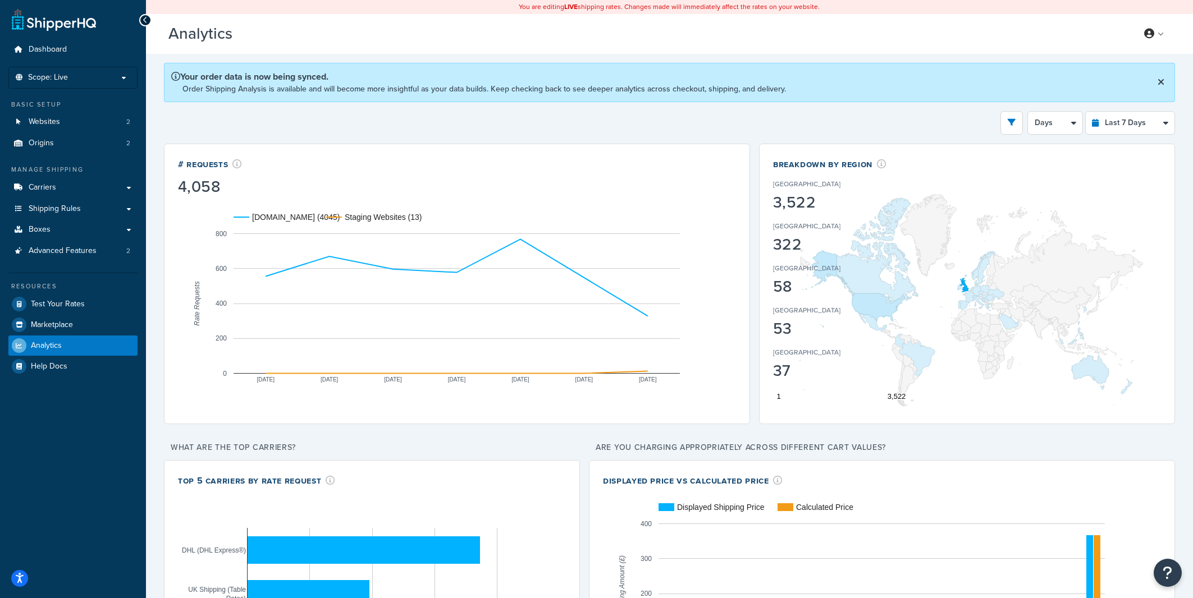
click at [713, 353] on rect "A chart." at bounding box center [457, 303] width 558 height 213
